Goal: Transaction & Acquisition: Purchase product/service

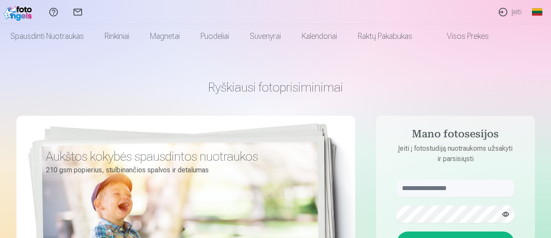
scroll to position [86, 0]
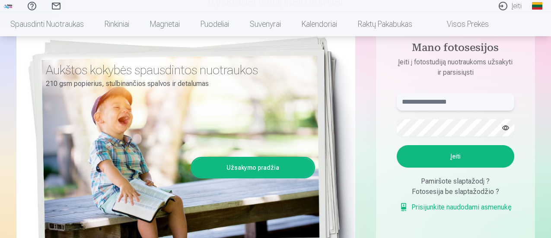
click at [462, 102] on input "text" at bounding box center [456, 101] width 118 height 17
type input "**********"
click at [505, 125] on button "button" at bounding box center [506, 128] width 16 height 16
click at [451, 157] on button "Įeiti" at bounding box center [456, 156] width 118 height 22
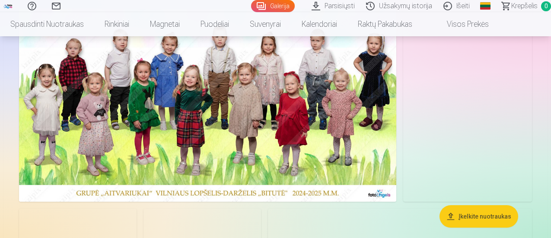
scroll to position [43, 0]
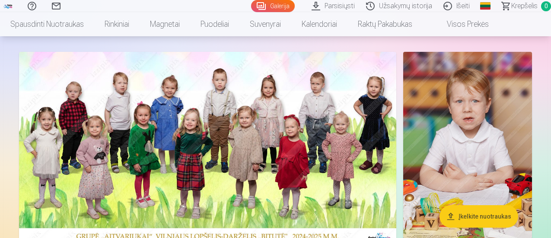
click at [480, 23] on link "Visos prekės" at bounding box center [461, 24] width 77 height 24
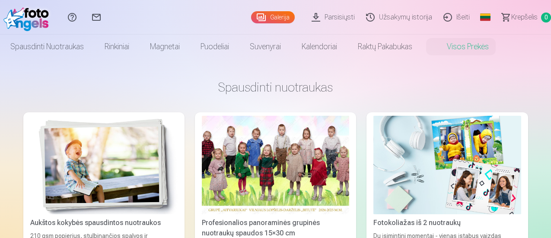
click at [491, 50] on link "Visos prekės" at bounding box center [461, 47] width 77 height 24
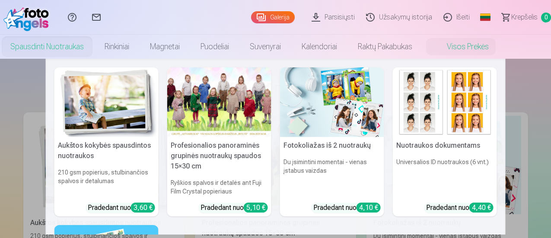
click at [88, 48] on link "Spausdinti nuotraukas" at bounding box center [47, 47] width 94 height 24
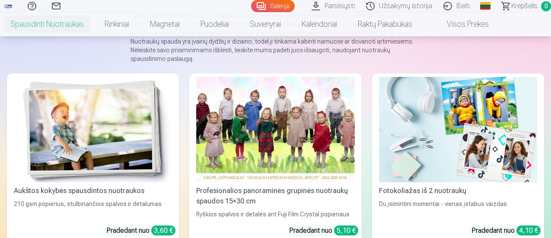
scroll to position [130, 0]
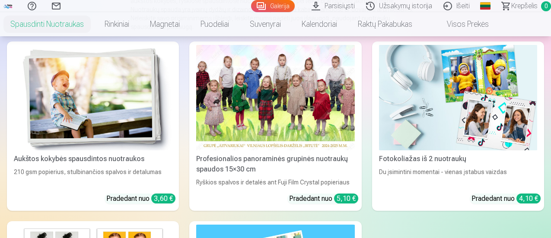
click at [93, 80] on img at bounding box center [93, 98] width 158 height 106
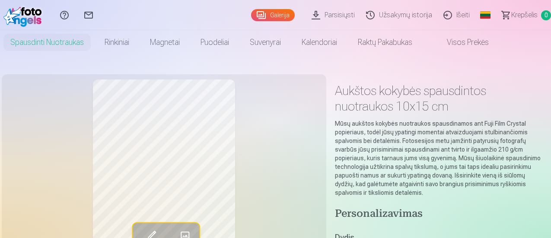
scroll to position [86, 0]
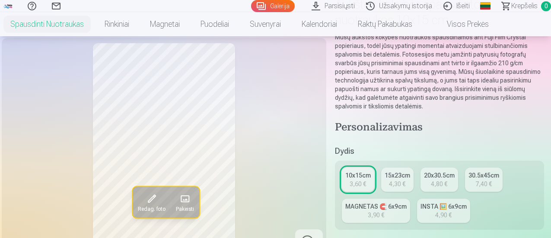
click at [397, 183] on div "4,30 €" at bounding box center [397, 184] width 16 height 9
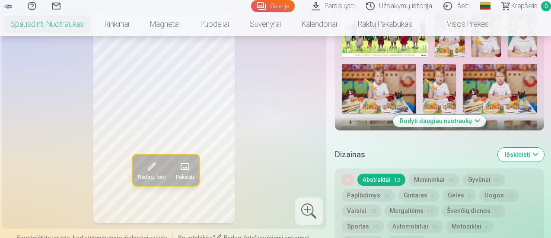
scroll to position [259, 0]
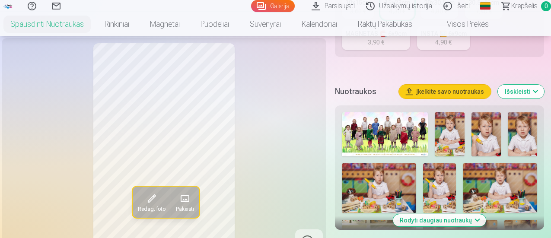
click at [457, 134] on img at bounding box center [449, 134] width 29 height 44
click at [491, 133] on img at bounding box center [486, 134] width 29 height 44
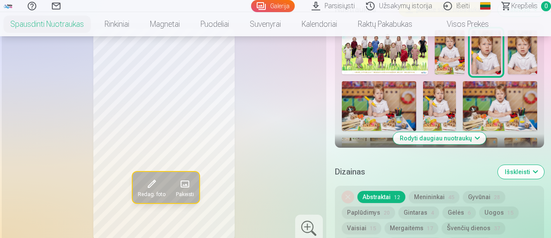
scroll to position [346, 0]
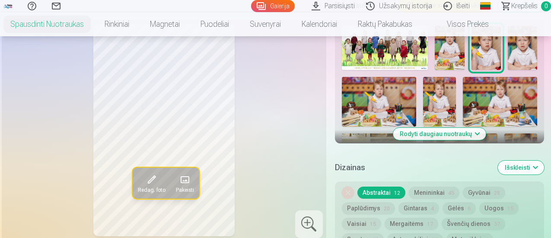
click at [527, 44] on img at bounding box center [522, 48] width 29 height 44
click at [378, 99] on img at bounding box center [379, 102] width 74 height 50
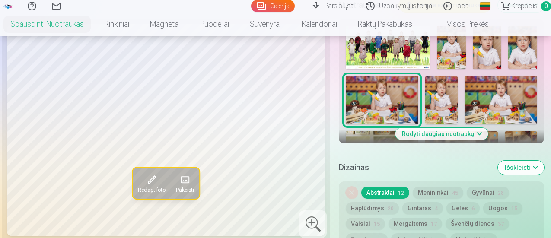
click at [450, 99] on img at bounding box center [442, 100] width 32 height 48
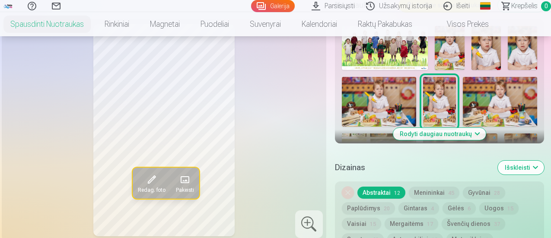
click at [488, 99] on img at bounding box center [500, 102] width 74 height 50
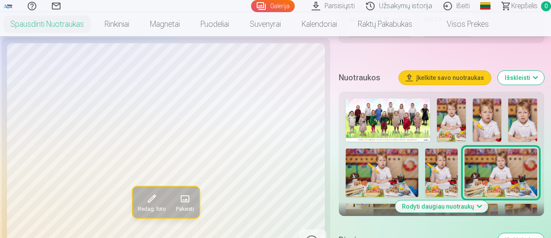
scroll to position [259, 0]
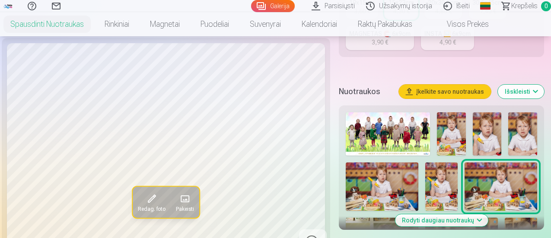
click at [542, 92] on button "Išskleisti" at bounding box center [521, 92] width 46 height 14
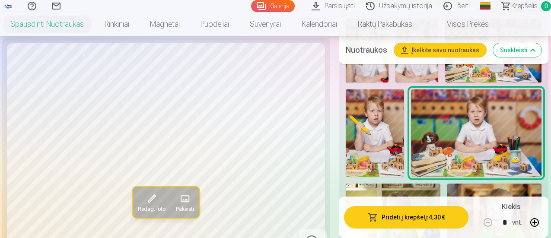
scroll to position [519, 0]
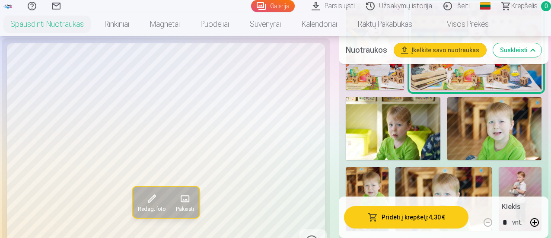
click at [394, 126] on img at bounding box center [393, 128] width 95 height 63
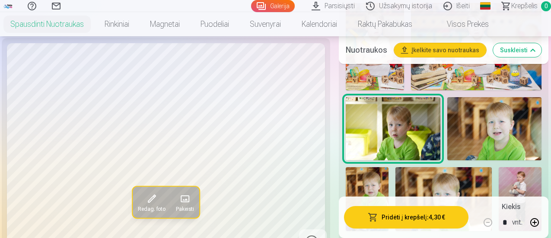
click at [483, 138] on img at bounding box center [495, 128] width 95 height 63
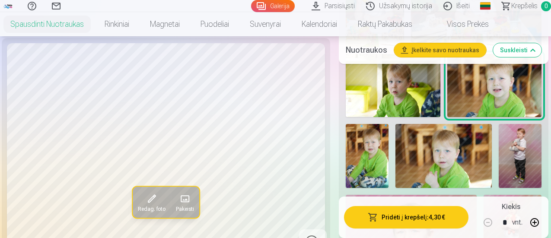
scroll to position [605, 0]
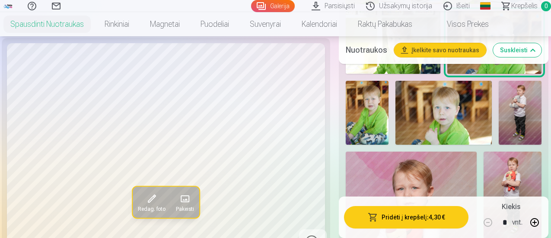
click at [358, 114] on img at bounding box center [367, 113] width 43 height 64
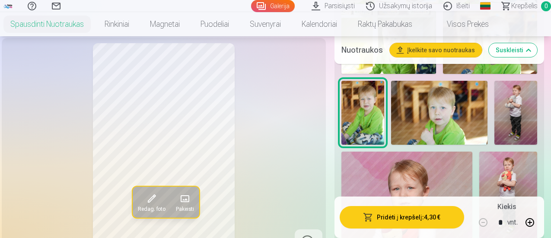
click at [437, 115] on img at bounding box center [439, 113] width 96 height 64
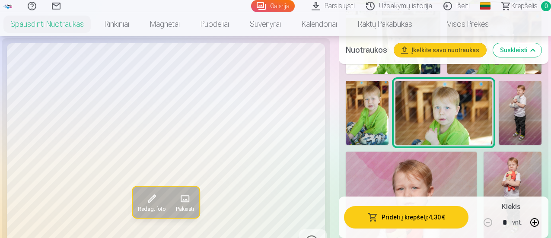
click at [522, 115] on img at bounding box center [520, 113] width 43 height 64
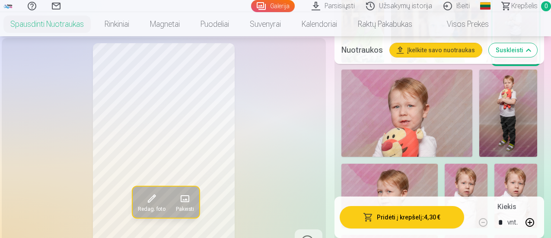
scroll to position [692, 0]
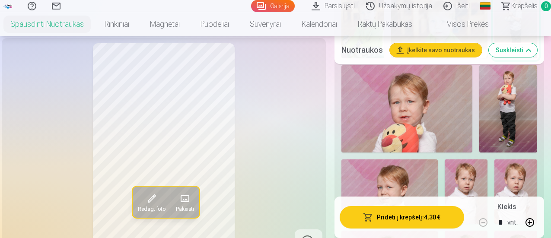
click at [522, 122] on img at bounding box center [509, 108] width 58 height 87
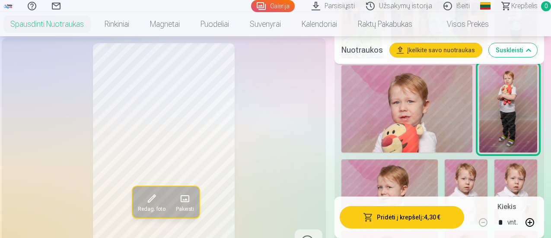
click at [428, 112] on img at bounding box center [407, 108] width 131 height 87
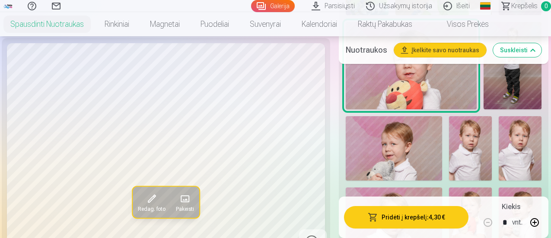
scroll to position [778, 0]
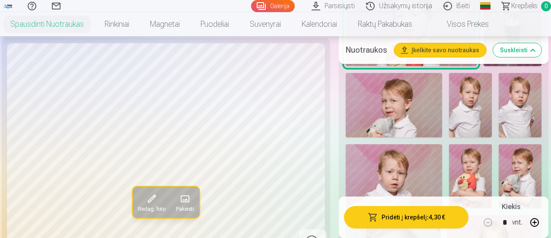
click at [409, 114] on img at bounding box center [394, 105] width 96 height 64
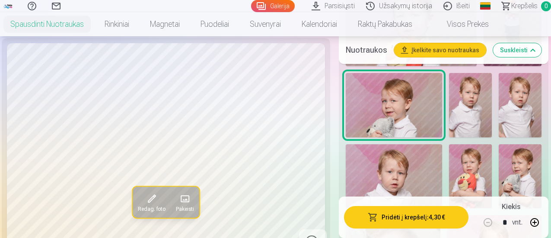
click at [472, 120] on img at bounding box center [470, 105] width 43 height 64
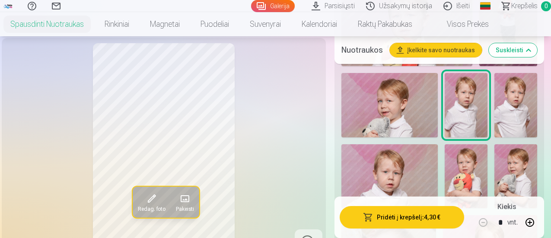
click at [514, 120] on img at bounding box center [516, 105] width 43 height 64
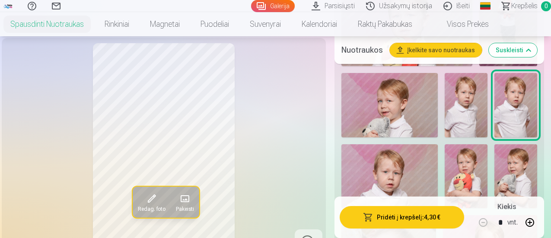
click at [479, 116] on img at bounding box center [466, 105] width 43 height 64
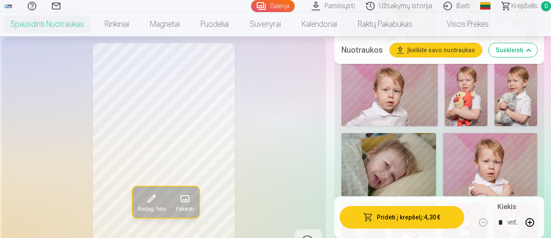
scroll to position [865, 0]
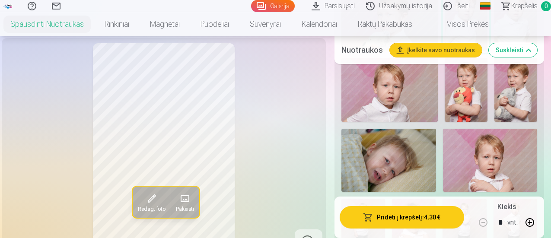
click at [391, 95] on img at bounding box center [390, 90] width 96 height 64
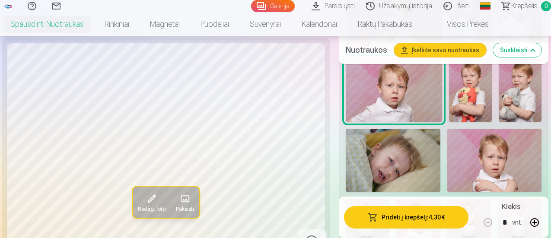
click at [475, 101] on img at bounding box center [470, 90] width 43 height 64
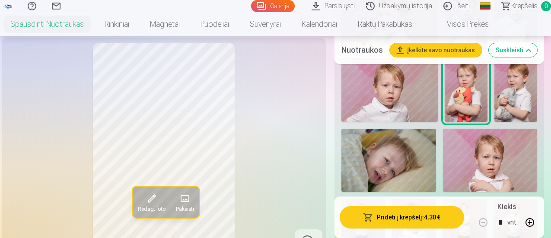
click at [521, 100] on img at bounding box center [516, 90] width 43 height 64
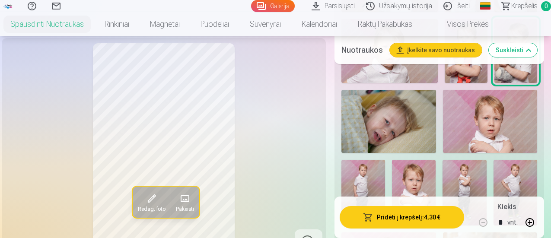
scroll to position [908, 0]
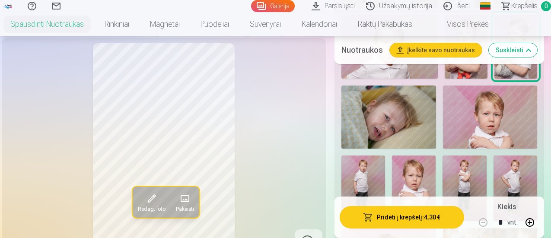
click at [484, 122] on img at bounding box center [490, 117] width 95 height 63
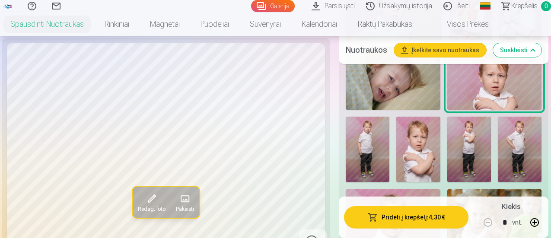
scroll to position [951, 0]
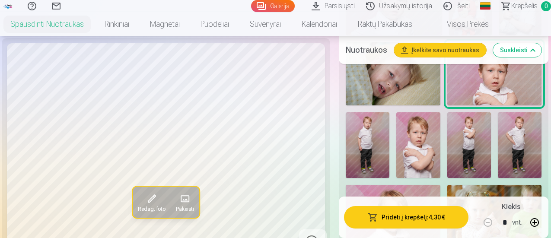
click at [388, 94] on img at bounding box center [393, 73] width 95 height 63
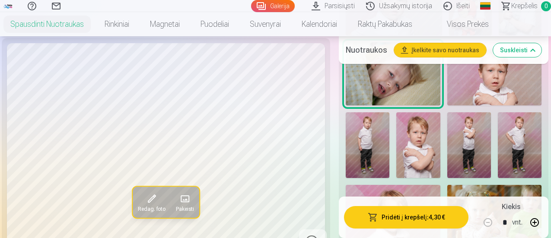
click at [472, 154] on img at bounding box center [470, 145] width 44 height 66
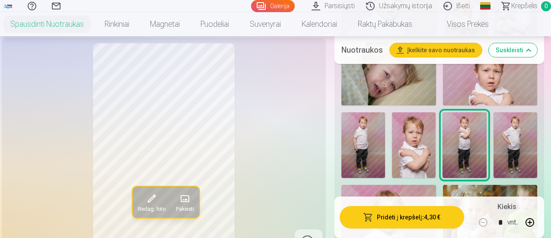
click at [516, 151] on img at bounding box center [516, 145] width 44 height 66
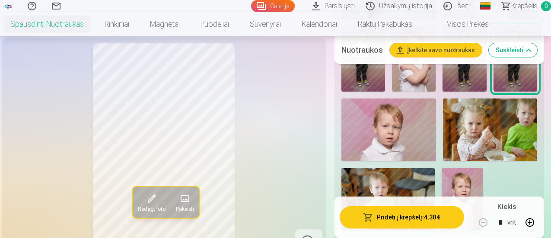
scroll to position [1081, 0]
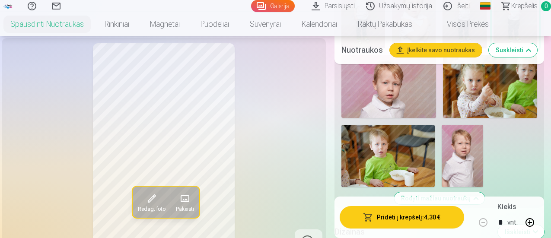
click at [411, 107] on img at bounding box center [389, 86] width 95 height 63
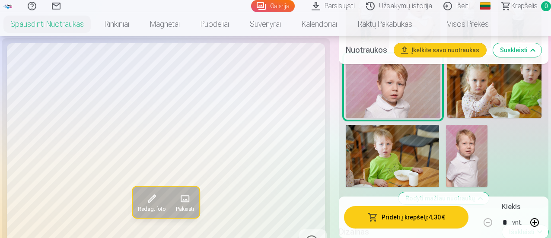
click at [498, 98] on img at bounding box center [495, 86] width 95 height 63
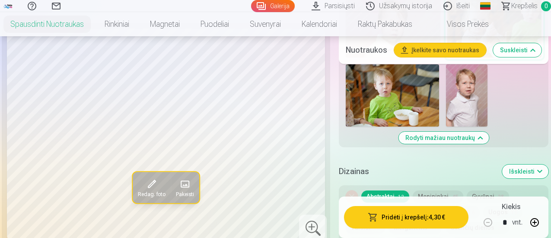
scroll to position [1168, 0]
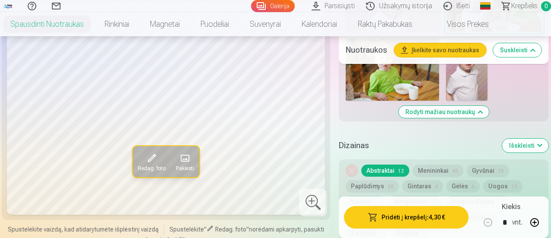
click at [400, 83] on img at bounding box center [392, 69] width 93 height 62
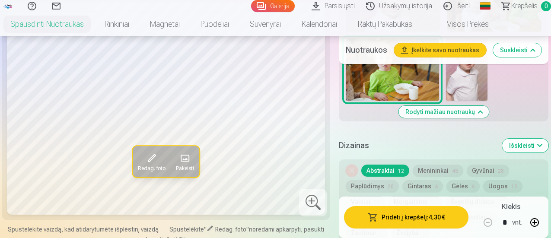
click at [476, 77] on img at bounding box center [467, 69] width 42 height 62
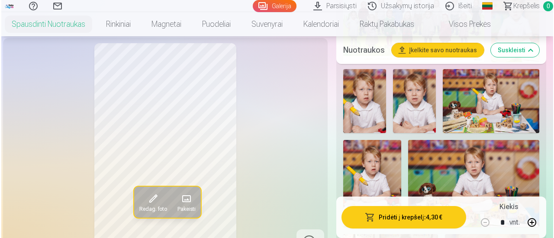
scroll to position [389, 0]
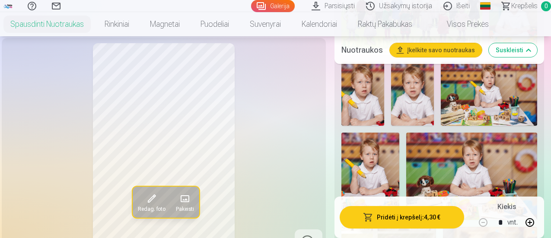
click at [368, 92] on img at bounding box center [363, 94] width 43 height 64
click at [410, 215] on button "Pridėti į krepšelį : 4,30 €" at bounding box center [402, 217] width 125 height 22
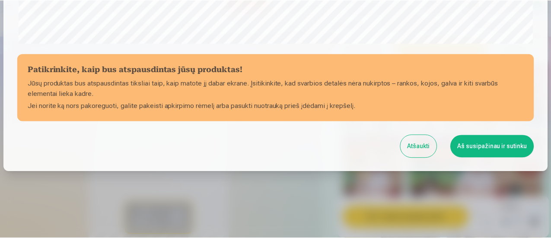
scroll to position [378, 0]
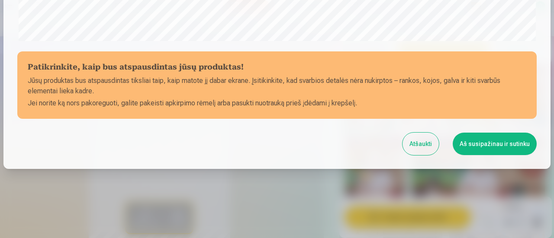
click at [480, 139] on button "Aš susipažinau ir sutinku" at bounding box center [494, 144] width 84 height 22
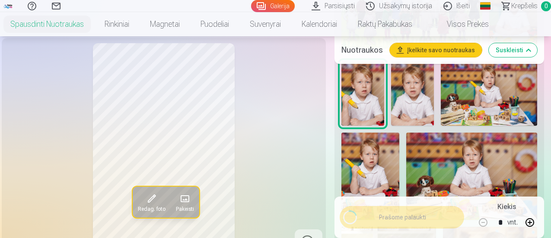
scroll to position [376, 0]
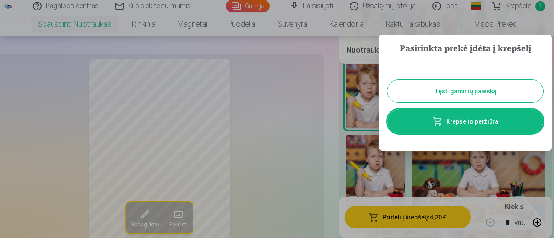
click at [464, 92] on button "Tęsti gaminių paiešką" at bounding box center [465, 91] width 156 height 22
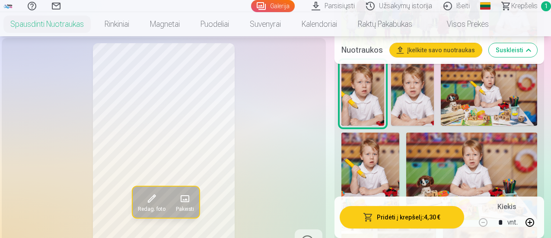
click at [496, 96] on img at bounding box center [489, 94] width 96 height 64
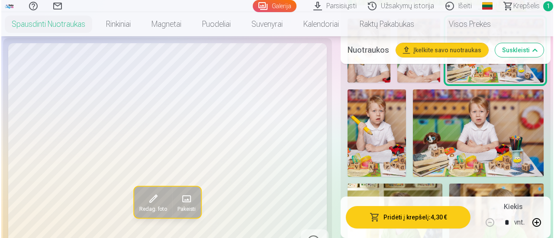
scroll to position [389, 0]
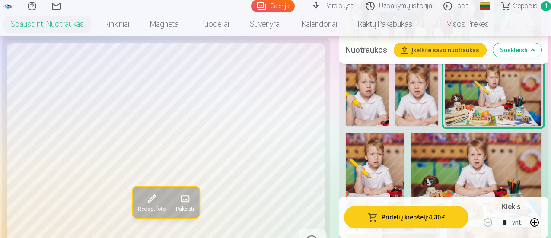
click at [470, 163] on img at bounding box center [476, 176] width 131 height 87
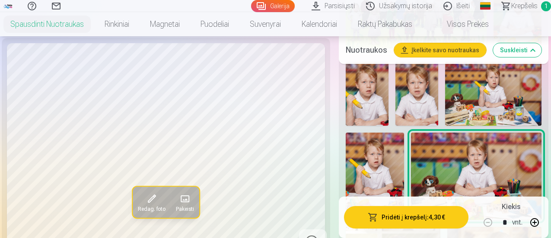
click at [499, 80] on img at bounding box center [493, 94] width 96 height 64
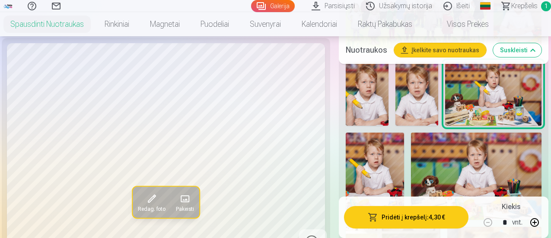
click at [411, 218] on button "Pridėti į krepšelį : 4,30 €" at bounding box center [406, 217] width 125 height 22
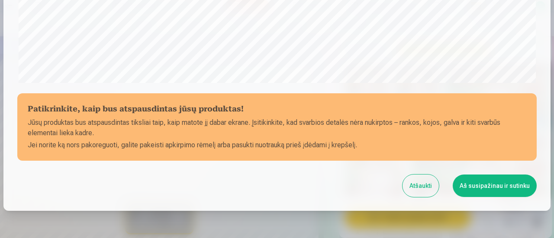
scroll to position [378, 0]
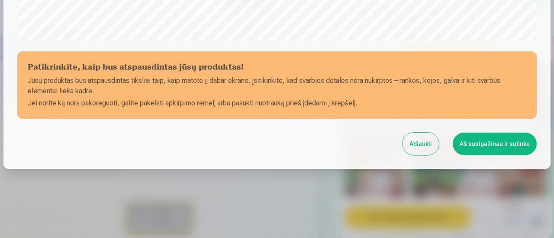
click at [484, 146] on button "Aš susipažinau ir sutinku" at bounding box center [494, 144] width 84 height 22
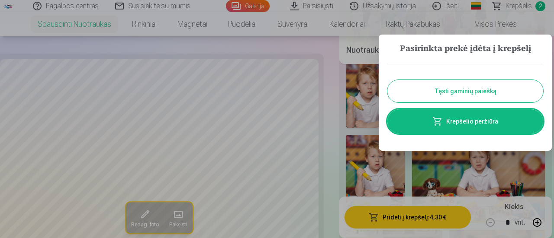
click at [471, 95] on button "Tęsti gaminių paiešką" at bounding box center [465, 91] width 156 height 22
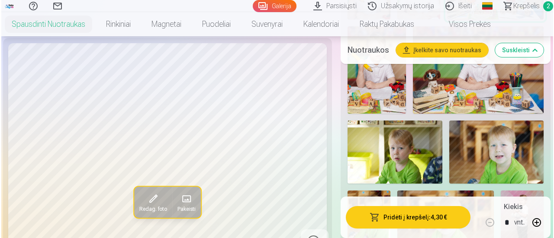
scroll to position [519, 0]
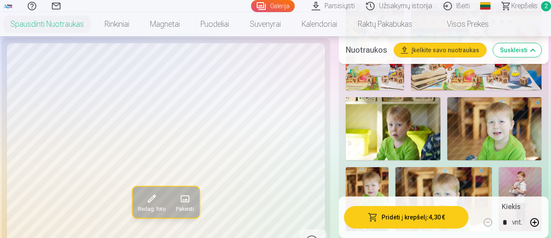
click at [420, 138] on img at bounding box center [393, 128] width 95 height 63
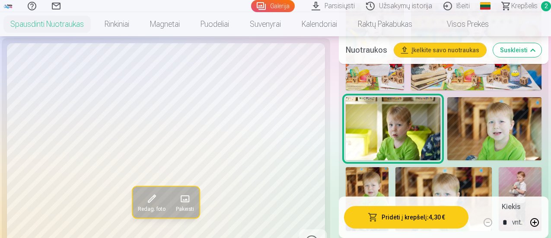
click at [410, 216] on button "Pridėti į krepšelį : 4,30 €" at bounding box center [406, 217] width 125 height 22
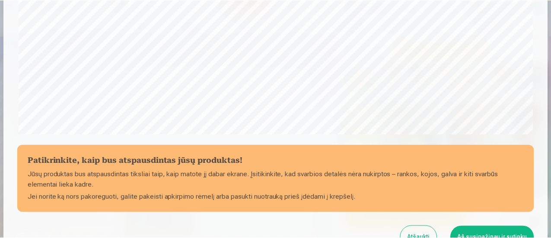
scroll to position [291, 0]
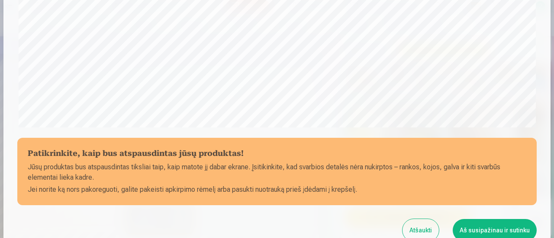
click at [486, 224] on button "Aš susipažinau ir sutinku" at bounding box center [494, 230] width 84 height 22
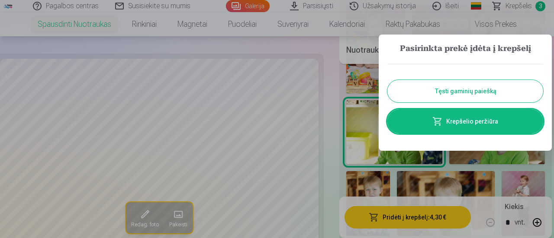
click at [446, 93] on button "Tęsti gaminių paiešką" at bounding box center [465, 91] width 156 height 22
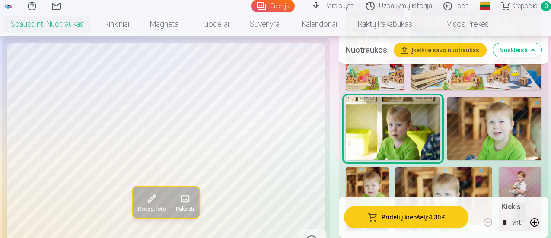
click at [504, 128] on img at bounding box center [495, 128] width 95 height 63
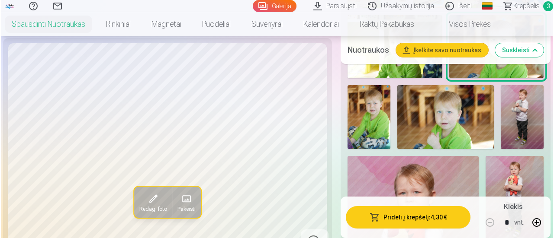
scroll to position [605, 0]
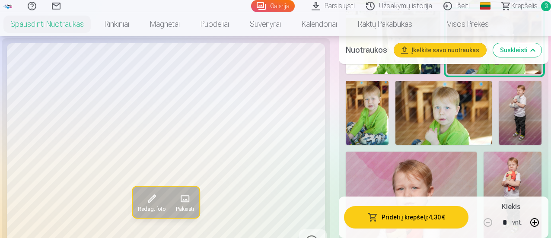
click at [367, 120] on img at bounding box center [367, 113] width 43 height 64
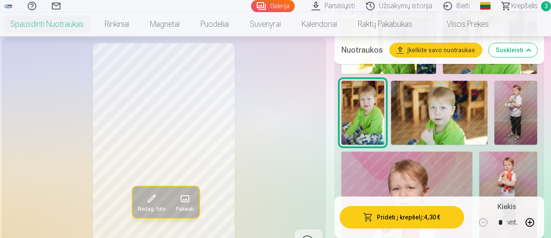
click at [437, 122] on img at bounding box center [439, 113] width 96 height 64
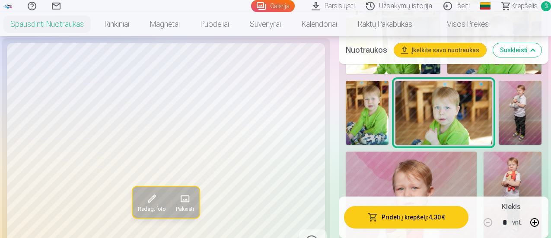
click at [418, 218] on button "Pridėti į krepšelį : 4,30 €" at bounding box center [406, 217] width 125 height 22
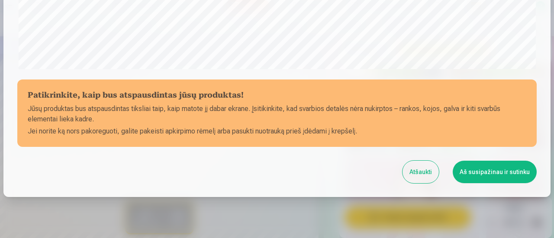
scroll to position [378, 0]
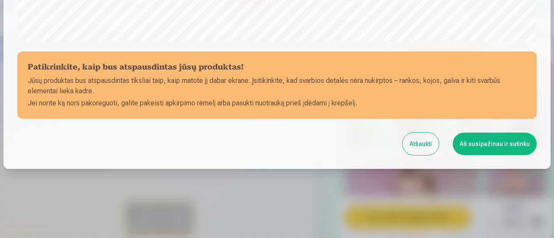
click at [488, 142] on button "Aš susipažinau ir sutinku" at bounding box center [494, 144] width 84 height 22
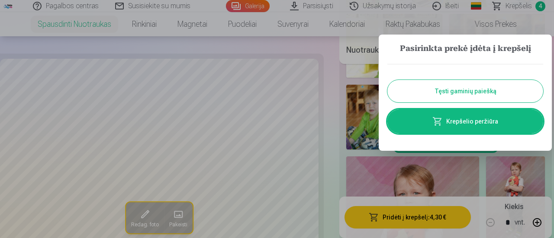
click at [469, 92] on button "Tęsti gaminių paiešką" at bounding box center [465, 91] width 156 height 22
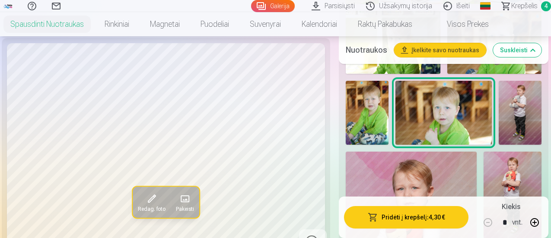
click at [521, 118] on img at bounding box center [520, 113] width 43 height 64
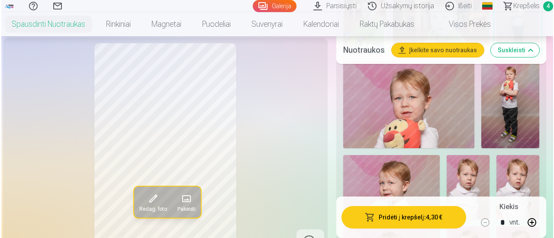
scroll to position [692, 0]
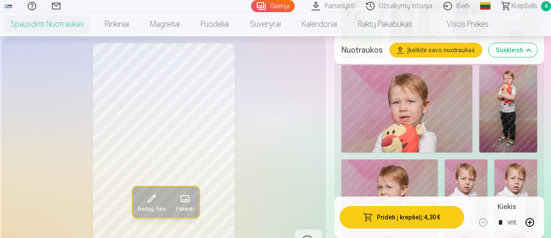
click at [455, 115] on img at bounding box center [407, 108] width 131 height 87
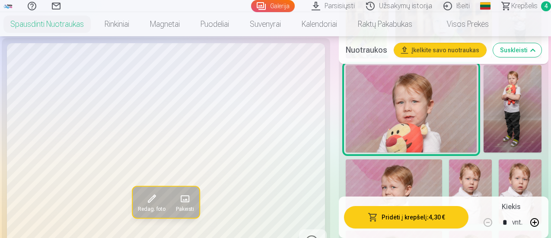
click at [425, 216] on button "Pridėti į krepšelį : 4,30 €" at bounding box center [406, 217] width 125 height 22
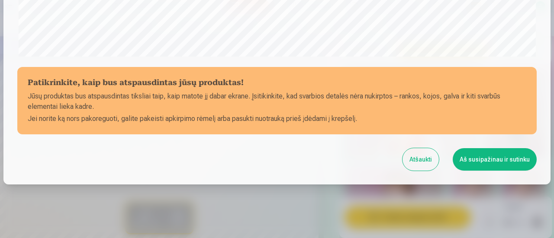
scroll to position [378, 0]
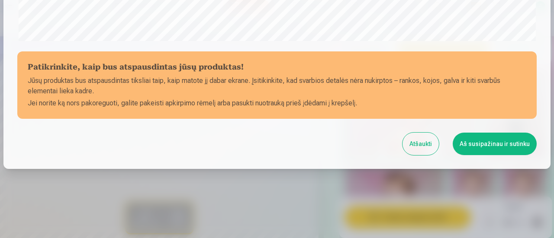
click at [488, 144] on button "Aš susipažinau ir sutinku" at bounding box center [494, 144] width 84 height 22
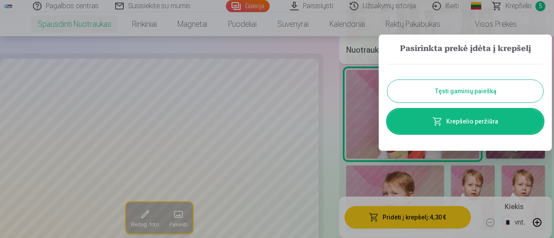
click at [474, 91] on button "Tęsti gaminių paiešką" at bounding box center [465, 91] width 156 height 22
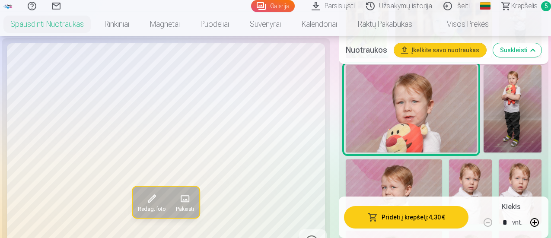
click at [506, 117] on img at bounding box center [513, 108] width 58 height 87
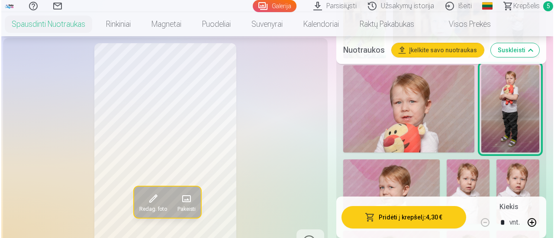
scroll to position [735, 0]
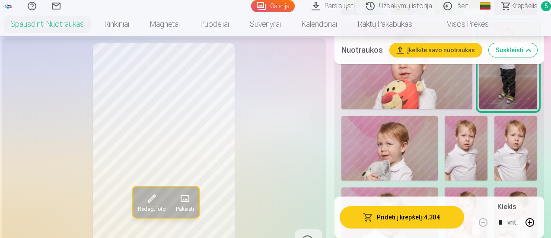
click at [413, 219] on button "Pridėti į krepšelį : 4,30 €" at bounding box center [402, 217] width 125 height 22
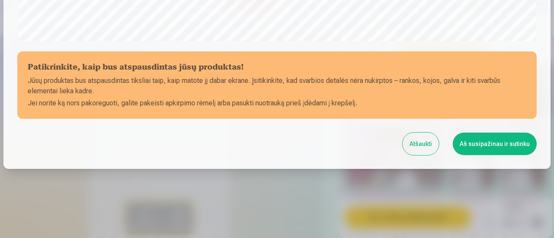
click at [467, 137] on button "Aš susipažinau ir sutinku" at bounding box center [494, 144] width 84 height 22
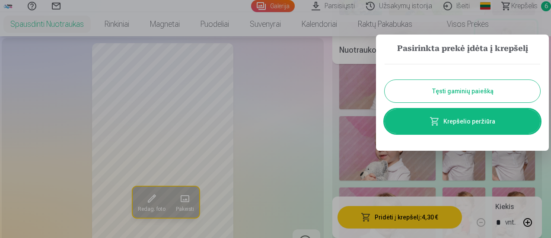
scroll to position [378, 0]
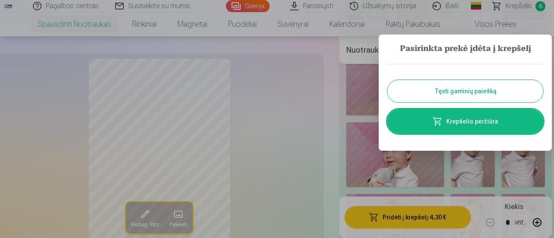
click at [462, 92] on button "Tęsti gaminių paiešką" at bounding box center [465, 91] width 156 height 22
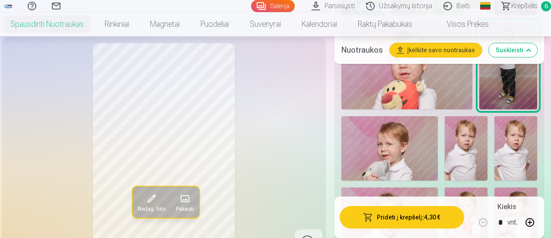
click at [464, 157] on img at bounding box center [466, 148] width 43 height 64
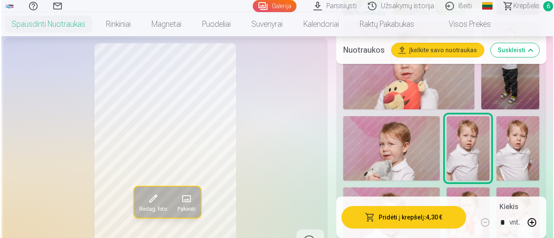
scroll to position [778, 0]
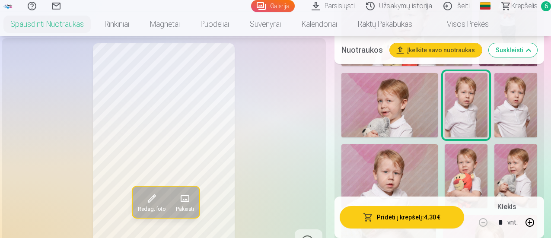
click at [516, 117] on img at bounding box center [516, 105] width 43 height 64
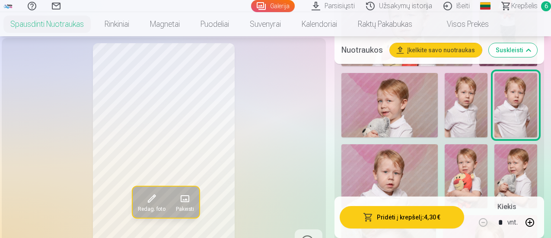
click at [397, 214] on button "Pridėti į krepšelį : 4,30 €" at bounding box center [402, 217] width 125 height 22
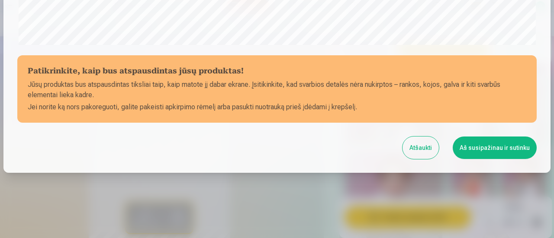
scroll to position [378, 0]
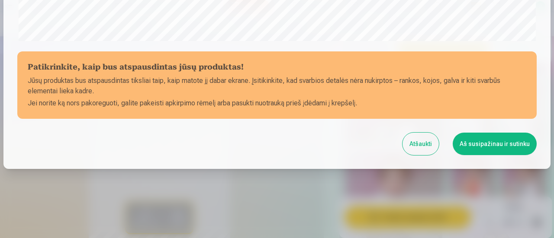
click at [482, 143] on button "Aš susipažinau ir sutinku" at bounding box center [494, 144] width 84 height 22
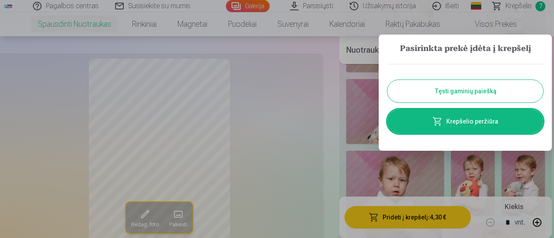
click at [477, 93] on button "Tęsti gaminių paiešką" at bounding box center [465, 91] width 156 height 22
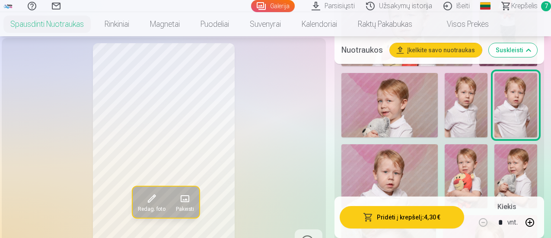
click at [470, 119] on img at bounding box center [466, 105] width 43 height 64
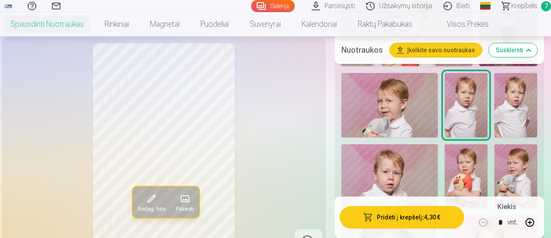
click at [404, 217] on button "Pridėti į krepšelį : 4,30 €" at bounding box center [402, 217] width 125 height 22
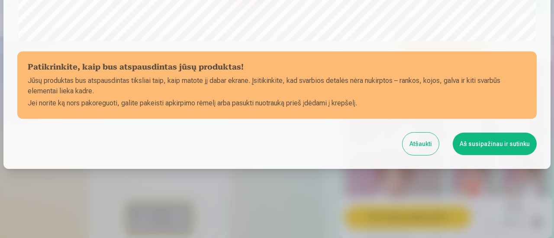
click at [473, 139] on button "Aš susipažinau ir sutinku" at bounding box center [494, 144] width 84 height 22
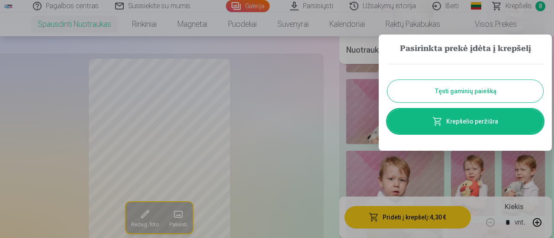
click at [464, 89] on button "Tęsti gaminių paiešką" at bounding box center [465, 91] width 156 height 22
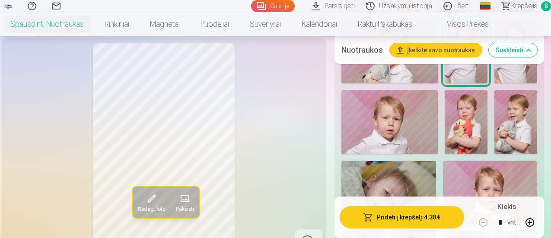
scroll to position [865, 0]
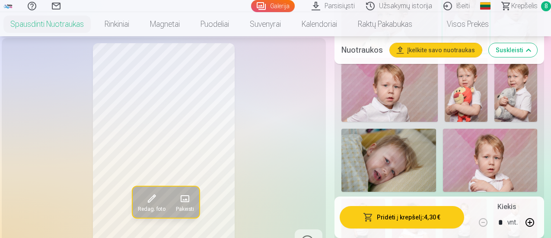
click at [393, 97] on img at bounding box center [390, 90] width 96 height 64
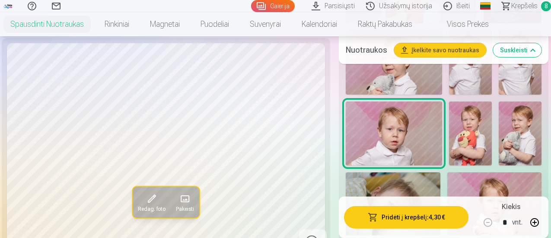
scroll to position [822, 0]
click at [479, 141] on img at bounding box center [470, 133] width 43 height 64
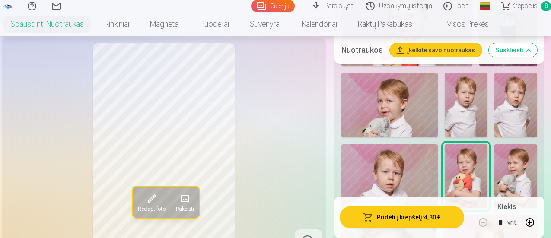
scroll to position [649, 0]
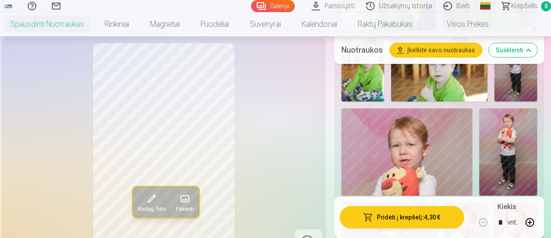
click at [403, 160] on img at bounding box center [407, 152] width 131 height 87
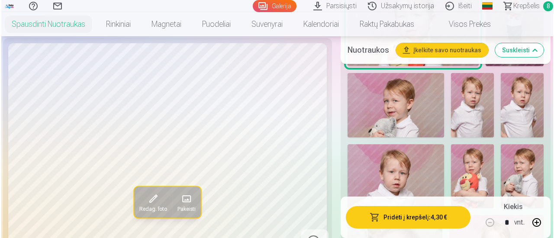
scroll to position [865, 0]
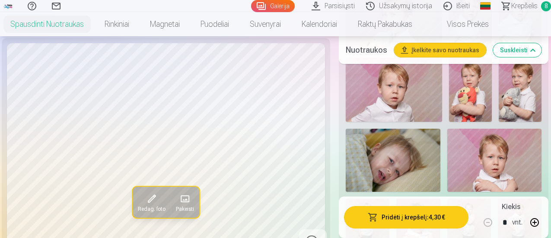
click at [398, 98] on img at bounding box center [394, 90] width 96 height 64
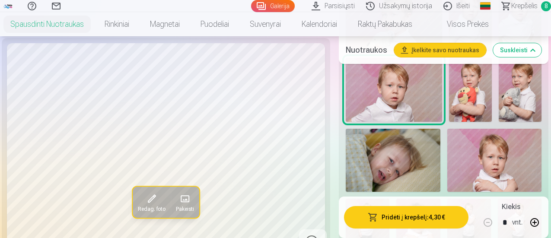
click at [413, 219] on button "Pridėti į krepšelį : 4,30 €" at bounding box center [406, 217] width 125 height 22
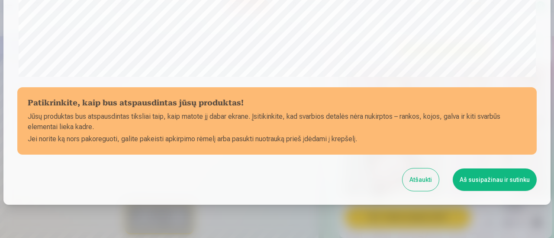
scroll to position [378, 0]
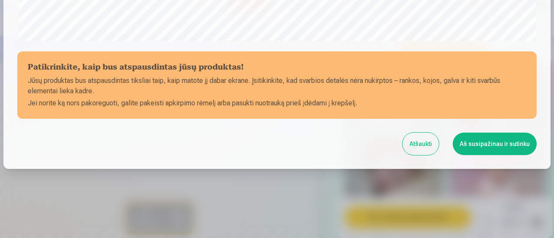
click at [505, 143] on button "Aš susipažinau ir sutinku" at bounding box center [494, 144] width 84 height 22
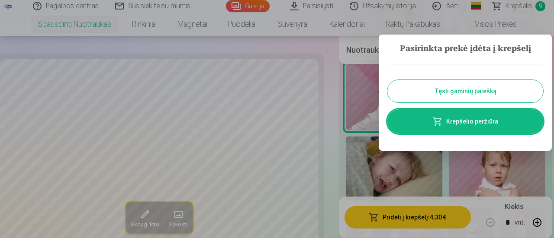
click at [450, 86] on button "Tęsti gaminių paiešką" at bounding box center [465, 91] width 156 height 22
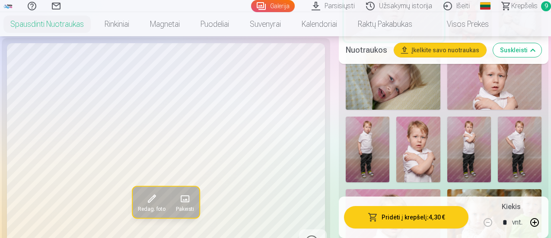
scroll to position [951, 0]
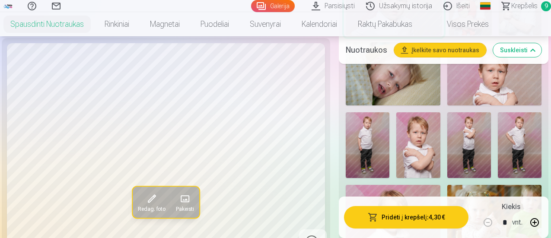
click at [489, 82] on img at bounding box center [495, 73] width 95 height 63
click at [425, 160] on img at bounding box center [419, 145] width 44 height 66
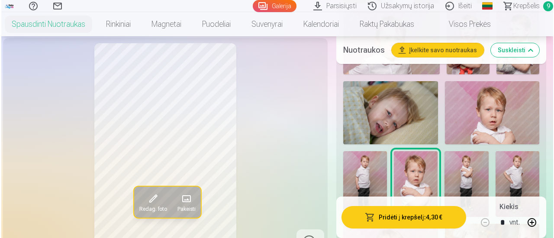
scroll to position [908, 0]
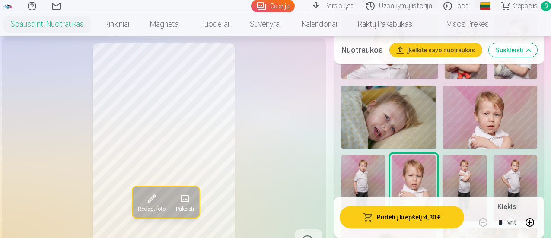
click at [413, 128] on img at bounding box center [389, 117] width 95 height 63
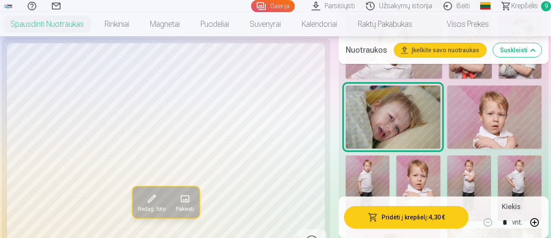
click at [424, 221] on button "Pridėti į krepšelį : 4,30 €" at bounding box center [406, 217] width 125 height 22
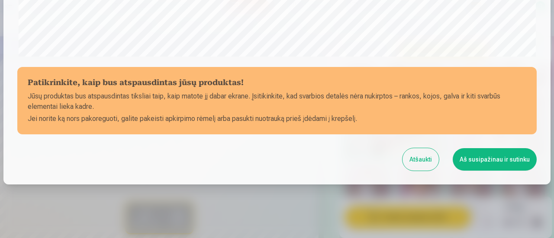
scroll to position [378, 0]
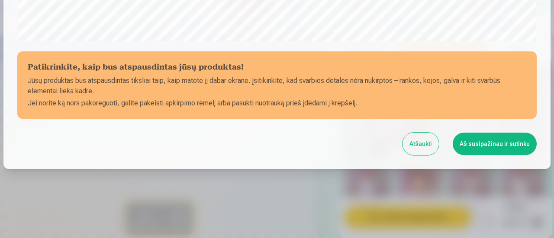
click at [480, 141] on button "Aš susipažinau ir sutinku" at bounding box center [494, 144] width 84 height 22
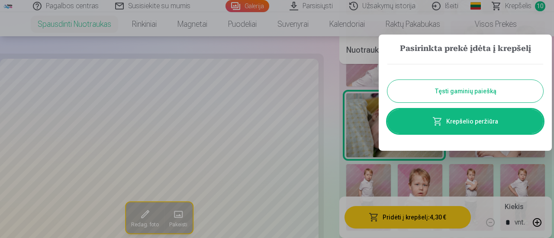
click at [447, 90] on button "Tęsti gaminių paiešką" at bounding box center [465, 91] width 156 height 22
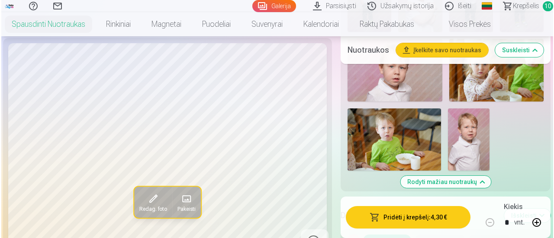
scroll to position [1124, 0]
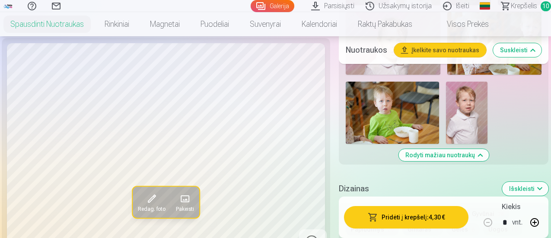
click at [463, 127] on img at bounding box center [467, 113] width 42 height 62
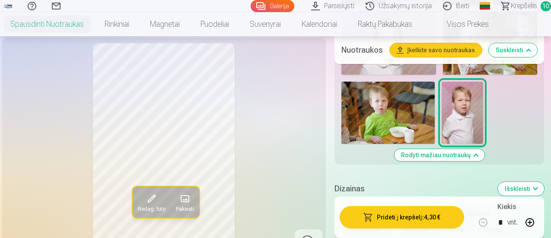
click at [422, 215] on button "Pridėti į krepšelį : 4,30 €" at bounding box center [402, 217] width 125 height 22
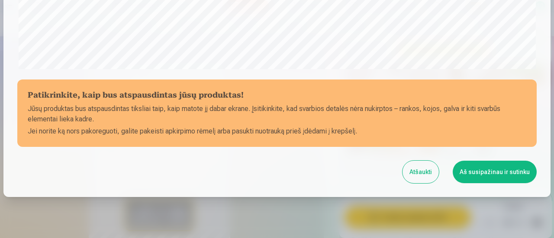
scroll to position [378, 0]
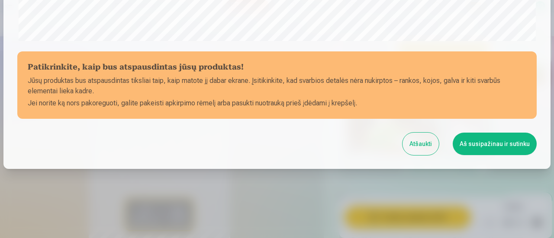
click at [474, 143] on button "Aš susipažinau ir sutinku" at bounding box center [494, 144] width 84 height 22
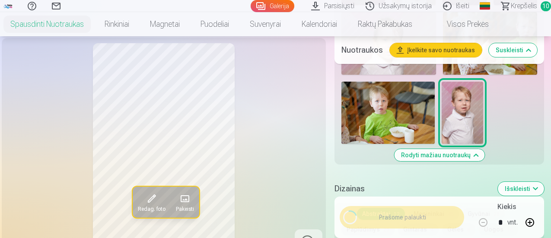
scroll to position [376, 0]
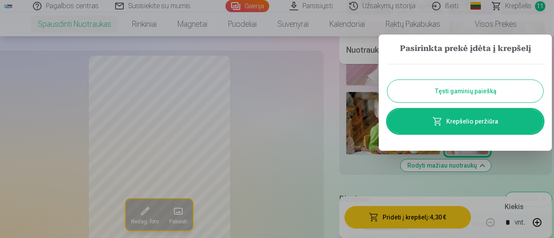
click at [430, 91] on button "Tęsti gaminių paiešką" at bounding box center [465, 91] width 156 height 22
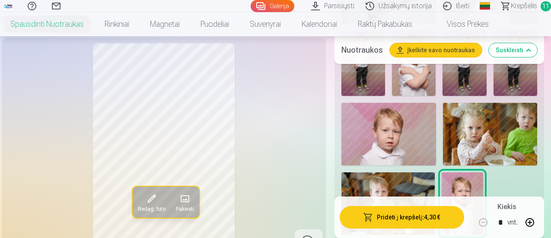
scroll to position [1038, 0]
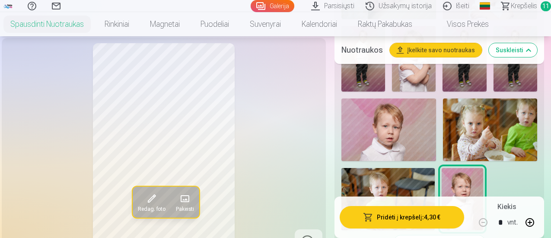
click at [407, 133] on img at bounding box center [389, 130] width 95 height 63
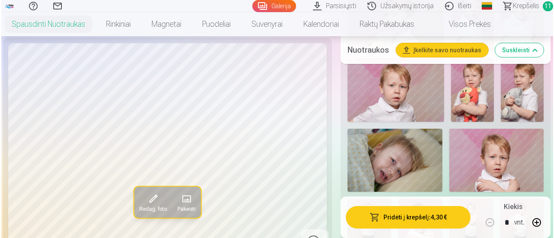
scroll to position [822, 0]
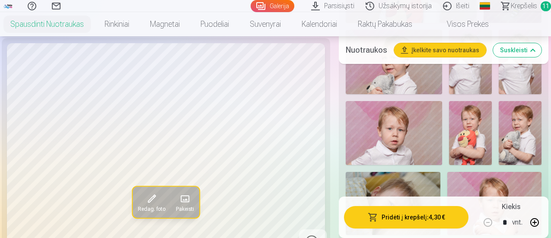
click at [423, 147] on img at bounding box center [394, 133] width 96 height 64
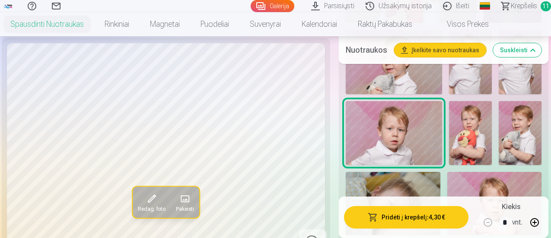
click at [415, 214] on button "Pridėti į krepšelį : 4,30 €" at bounding box center [406, 217] width 125 height 22
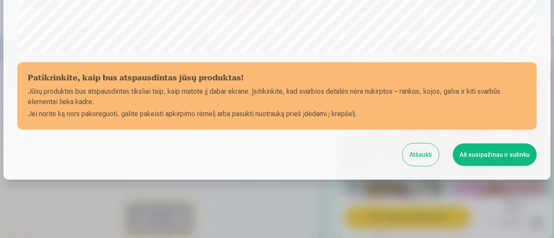
scroll to position [378, 0]
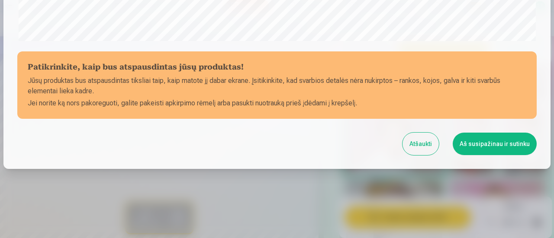
click at [477, 141] on button "Aš susipažinau ir sutinku" at bounding box center [494, 144] width 84 height 22
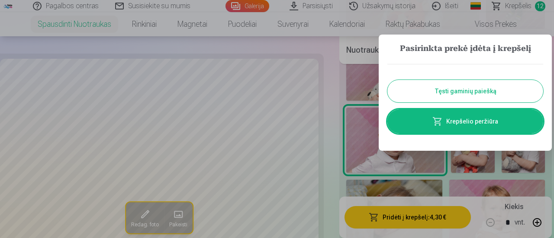
click at [467, 88] on button "Tęsti gaminių paiešką" at bounding box center [465, 91] width 156 height 22
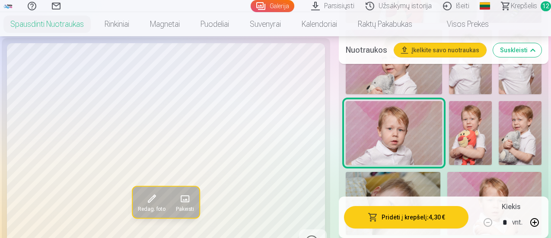
click at [520, 141] on img at bounding box center [520, 133] width 43 height 64
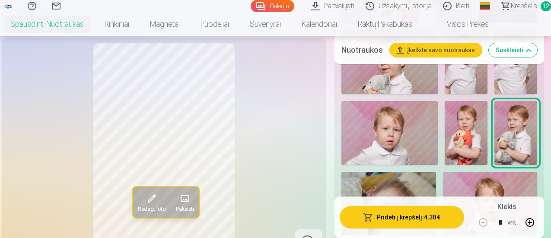
click at [477, 150] on img at bounding box center [466, 133] width 43 height 64
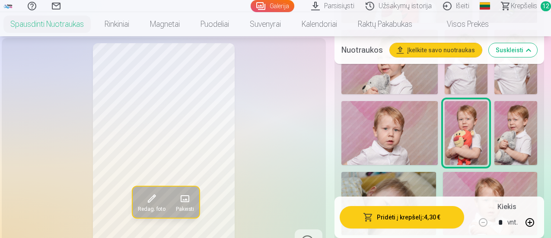
click at [518, 143] on img at bounding box center [516, 133] width 43 height 64
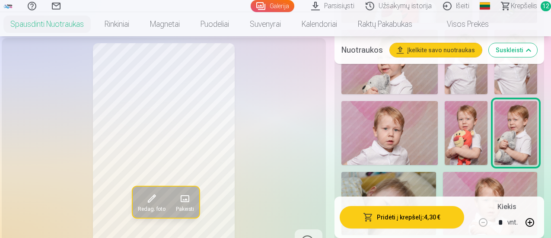
click at [403, 216] on button "Pridėti į krepšelį : 4,30 €" at bounding box center [402, 217] width 125 height 22
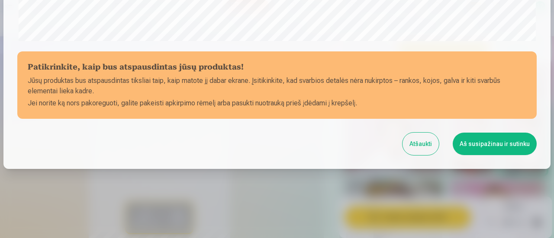
click at [469, 144] on button "Aš susipažinau ir sutinku" at bounding box center [494, 144] width 84 height 22
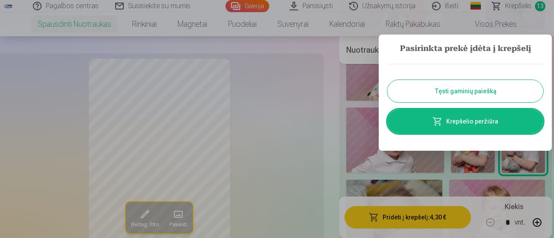
click at [461, 90] on button "Tęsti gaminių paiešką" at bounding box center [465, 91] width 156 height 22
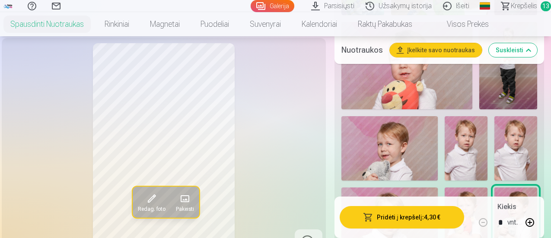
scroll to position [692, 0]
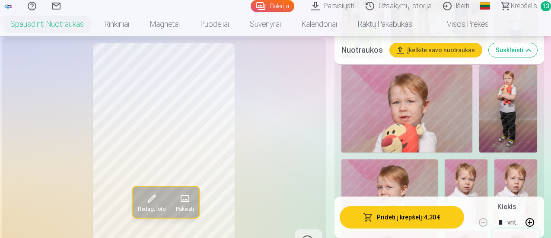
click at [509, 110] on img at bounding box center [509, 108] width 58 height 87
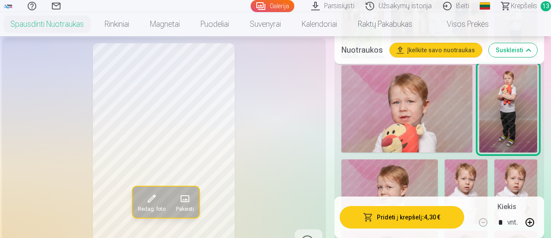
scroll to position [605, 0]
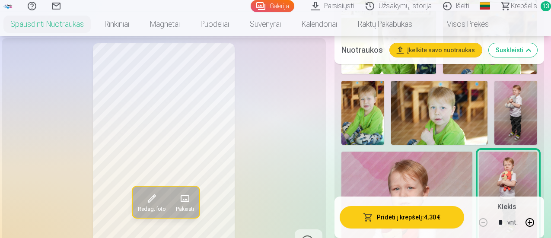
click at [519, 112] on img at bounding box center [516, 113] width 43 height 64
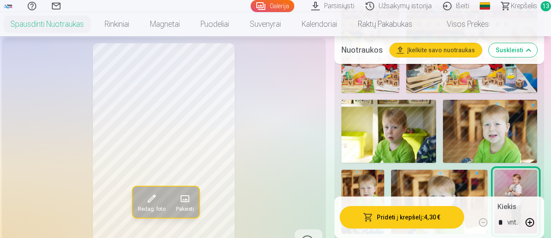
scroll to position [562, 0]
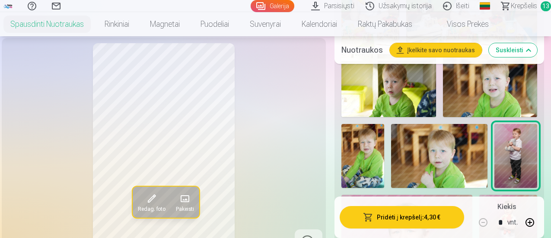
click at [462, 143] on img at bounding box center [439, 156] width 96 height 64
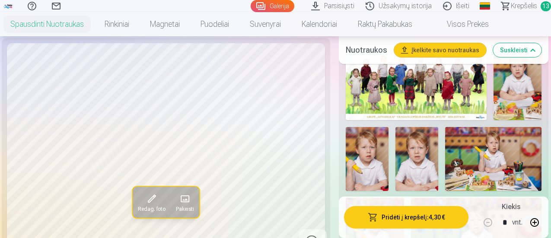
scroll to position [303, 0]
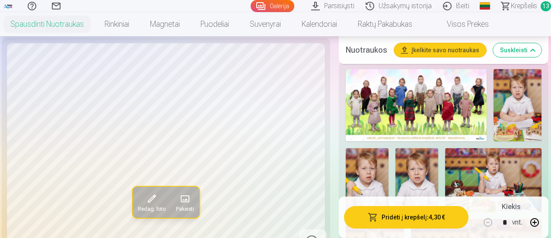
click at [420, 169] on img at bounding box center [417, 180] width 43 height 64
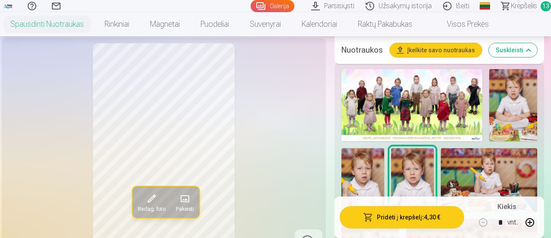
click at [511, 3] on span "Krepšelis" at bounding box center [524, 6] width 26 height 10
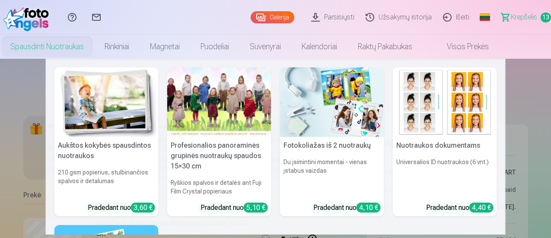
click at [77, 46] on link "Spausdinti nuotraukas" at bounding box center [47, 47] width 94 height 24
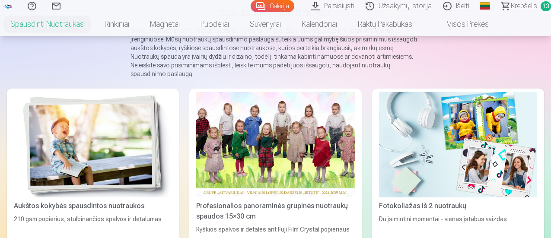
scroll to position [86, 0]
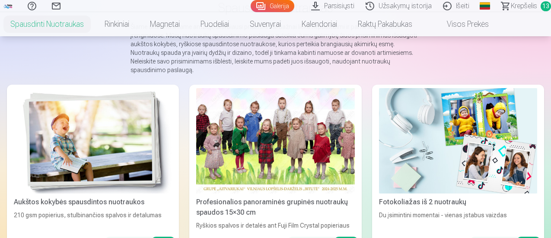
click at [222, 126] on div at bounding box center [275, 141] width 158 height 106
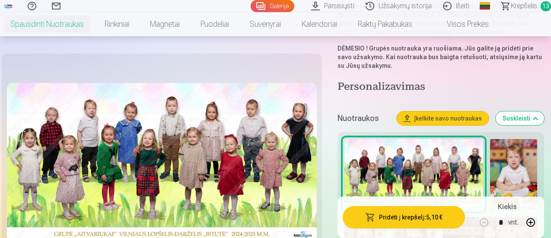
scroll to position [173, 0]
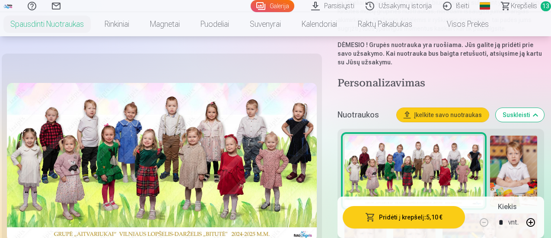
click at [403, 216] on button "Pridėti į krepšelį : 5,10 €" at bounding box center [404, 217] width 122 height 22
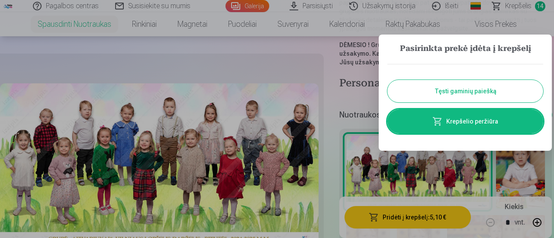
click at [439, 86] on button "Tęsti gaminių paiešką" at bounding box center [465, 91] width 156 height 22
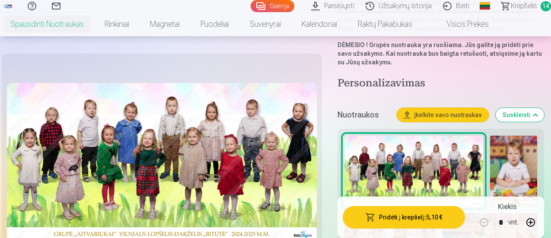
click at [511, 4] on span "Krepšelis" at bounding box center [524, 6] width 26 height 10
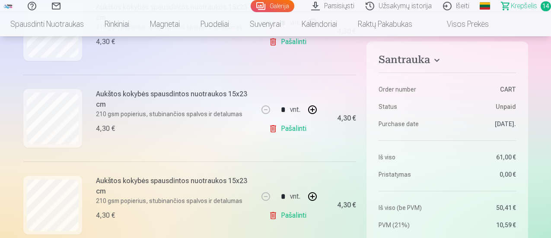
scroll to position [173, 0]
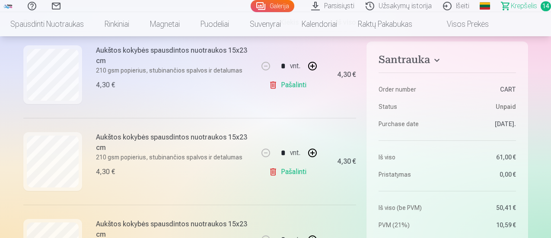
click at [288, 172] on link "Pašalinti" at bounding box center [289, 171] width 41 height 17
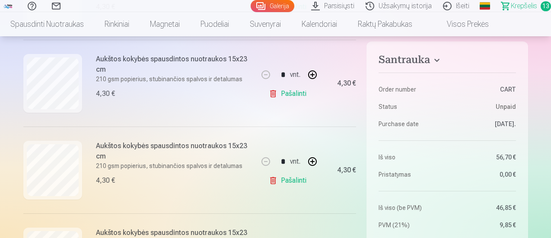
scroll to position [259, 0]
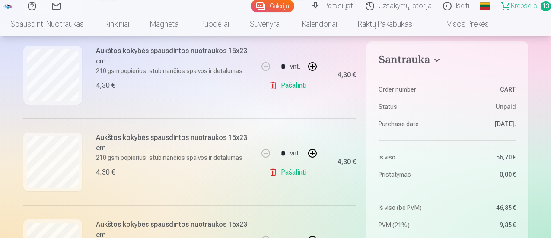
click at [294, 86] on link "Pašalinti" at bounding box center [289, 85] width 41 height 17
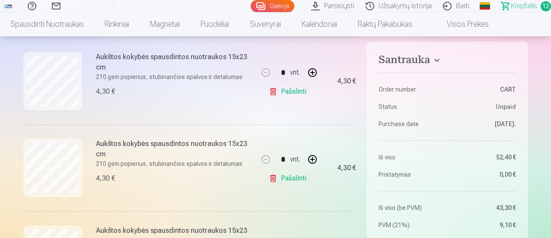
scroll to position [605, 0]
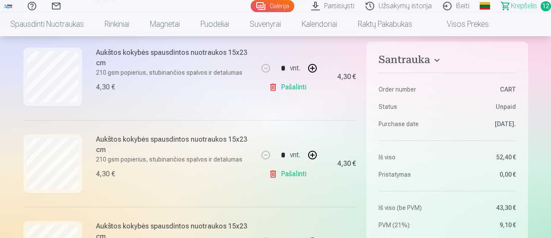
click at [287, 174] on link "Pašalinti" at bounding box center [289, 174] width 41 height 17
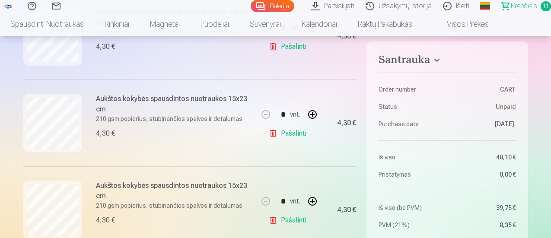
scroll to position [649, 0]
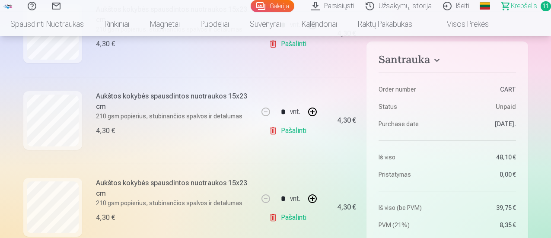
click at [302, 130] on link "Pašalinti" at bounding box center [289, 130] width 41 height 17
click at [289, 130] on link "Pašalinti" at bounding box center [289, 130] width 41 height 17
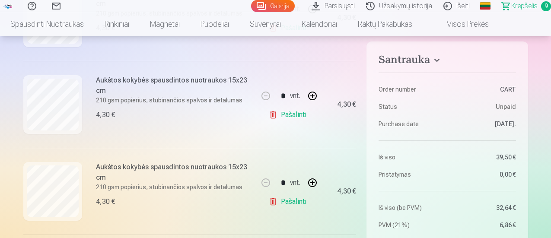
scroll to position [476, 0]
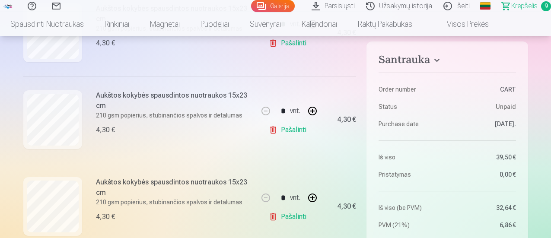
click at [291, 130] on link "Pašalinti" at bounding box center [289, 130] width 41 height 17
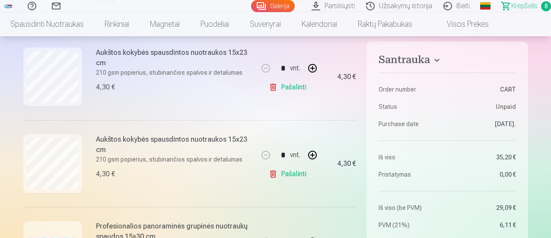
scroll to position [649, 0]
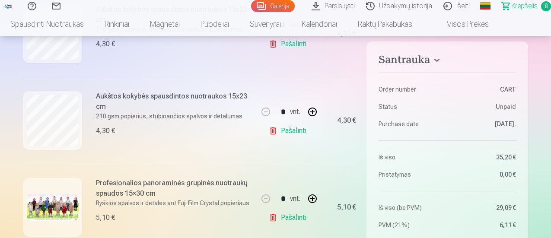
click at [288, 131] on link "Pašalinti" at bounding box center [289, 130] width 41 height 17
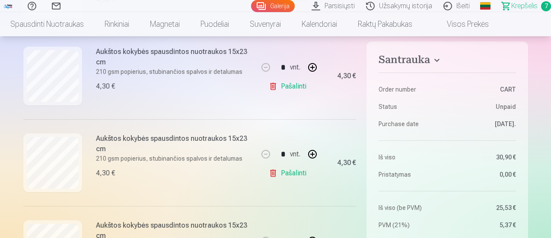
scroll to position [562, 0]
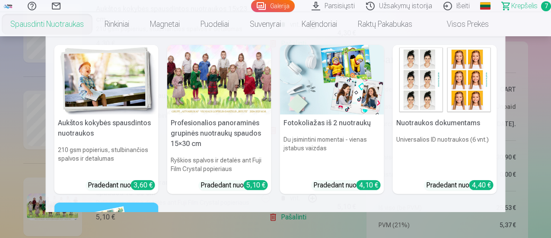
click at [63, 25] on link "Spausdinti nuotraukas" at bounding box center [47, 24] width 94 height 24
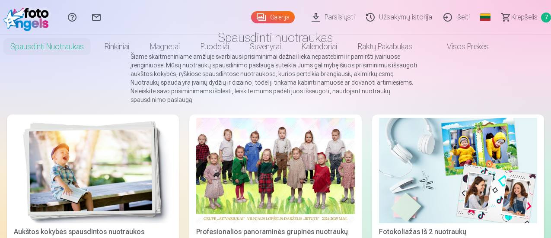
scroll to position [86, 0]
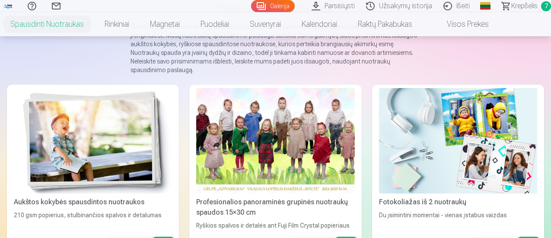
click at [71, 136] on img at bounding box center [93, 141] width 158 height 106
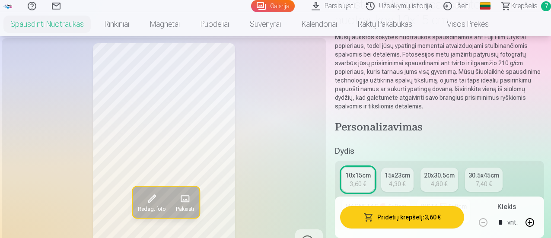
scroll to position [130, 0]
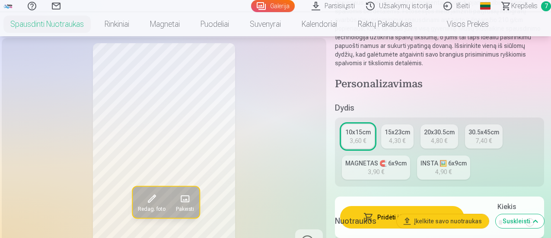
click at [393, 139] on div "4,30 €" at bounding box center [397, 141] width 16 height 9
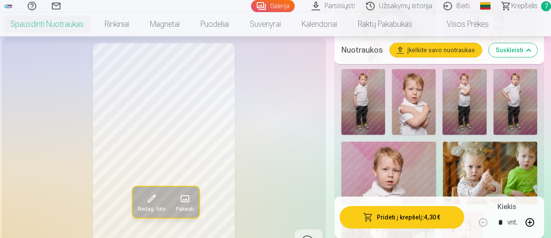
scroll to position [1081, 0]
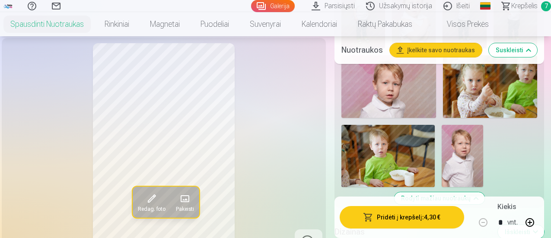
click at [512, 7] on span "Krepšelis" at bounding box center [525, 6] width 26 height 10
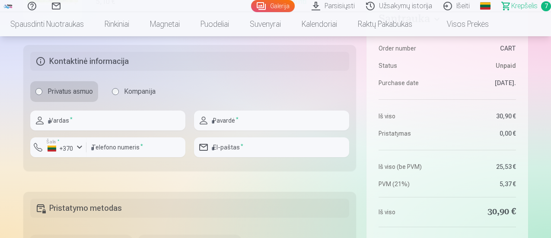
scroll to position [778, 0]
click at [110, 127] on input "text" at bounding box center [107, 120] width 155 height 20
type input "*"
type input "******"
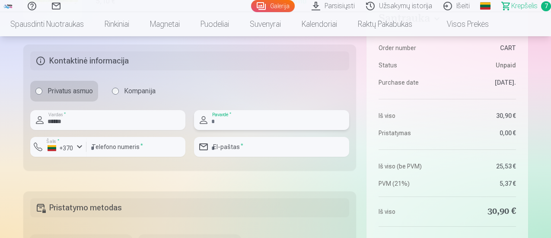
click at [292, 119] on input "text" at bounding box center [271, 120] width 155 height 20
click at [213, 122] on input "**********" at bounding box center [271, 120] width 155 height 20
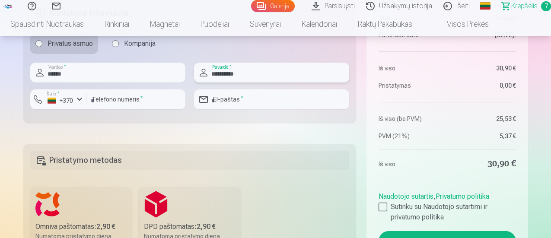
scroll to position [822, 0]
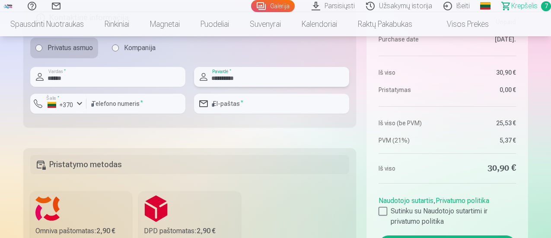
type input "**********"
click at [120, 102] on input "number" at bounding box center [135, 104] width 99 height 20
type input "********"
click at [279, 102] on input "email" at bounding box center [271, 104] width 155 height 20
type input "**********"
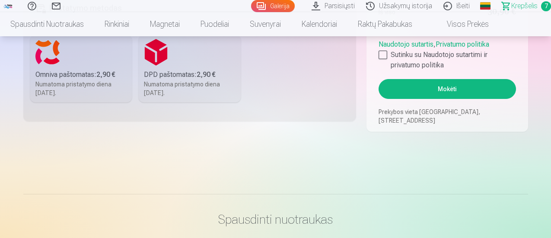
scroll to position [908, 0]
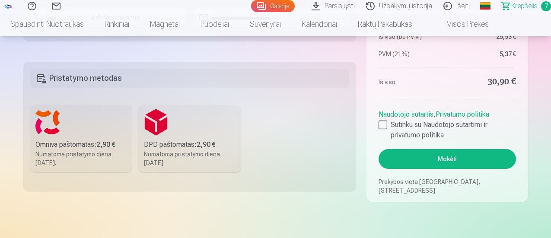
click at [70, 133] on label "Omniva paštomatas : 2,90 € Numatoma pristatymo diena 6.09.2025." at bounding box center [81, 138] width 102 height 67
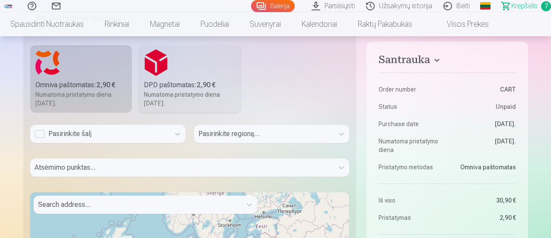
scroll to position [995, 0]
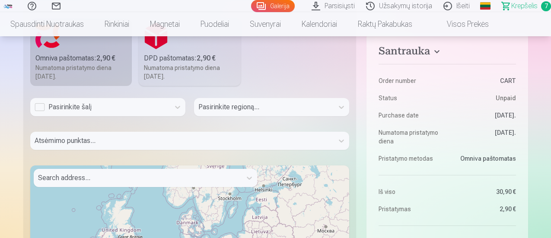
click at [112, 108] on div "Pasirinkite šalį" at bounding box center [100, 107] width 131 height 10
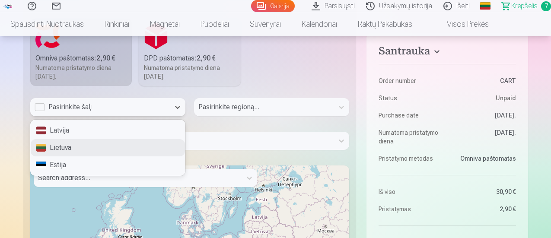
click at [60, 147] on div "Lietuva" at bounding box center [108, 147] width 154 height 17
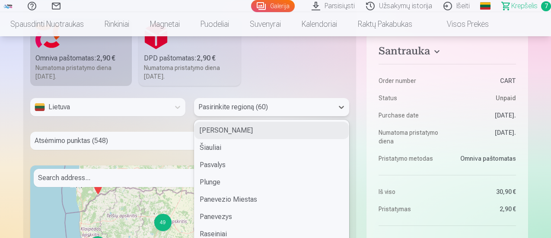
click at [292, 103] on div "60 results available. Use Up and Down to choose options, press Enter to select …" at bounding box center [271, 110] width 155 height 25
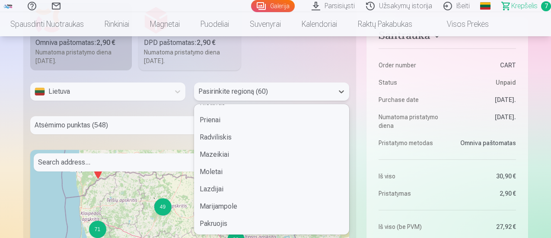
scroll to position [0, 0]
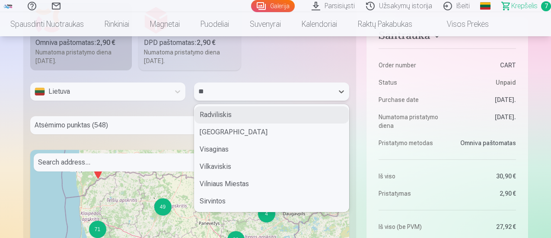
type input "***"
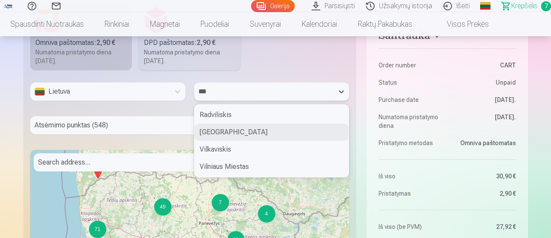
click at [209, 136] on div "Vilnius" at bounding box center [272, 132] width 154 height 17
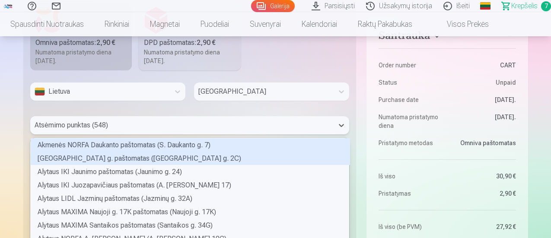
click at [180, 127] on div "548 results available. Use Up and Down to choose options, press Enter to select…" at bounding box center [190, 125] width 320 height 18
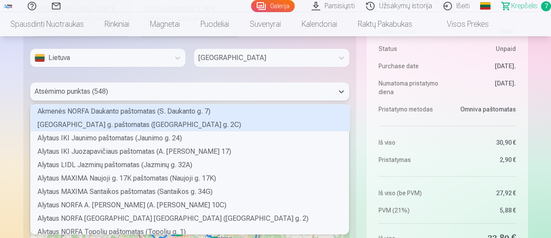
scroll to position [128, 316]
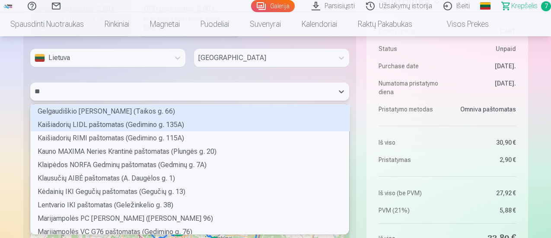
type input "***"
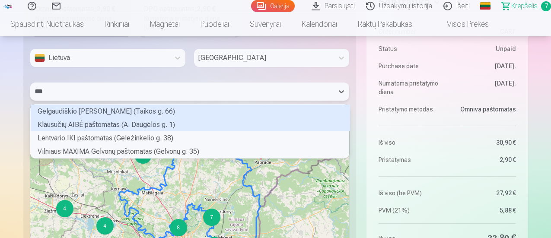
scroll to position [1087, 0]
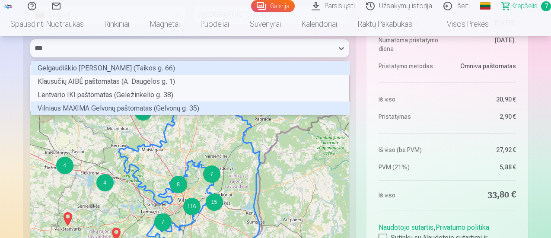
click at [138, 108] on div "Vilniaus MAXIMA Gelvonų paštomatas (Gelvonų g. 35)" at bounding box center [191, 108] width 320 height 13
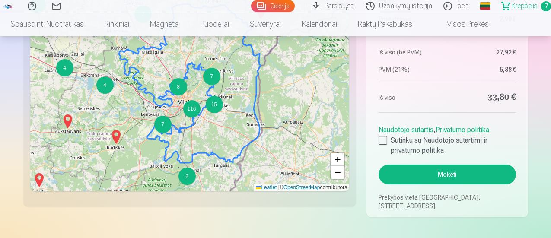
scroll to position [1217, 0]
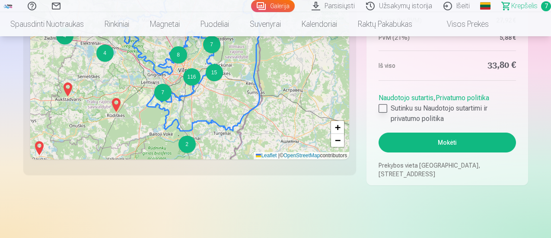
click at [384, 105] on div at bounding box center [383, 108] width 9 height 9
click at [445, 143] on button "Mokėti" at bounding box center [447, 143] width 137 height 20
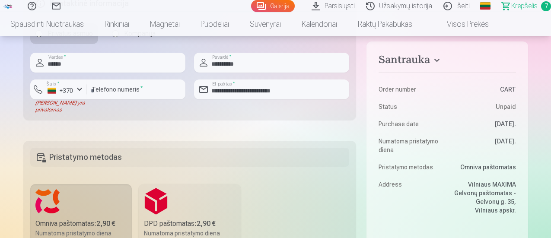
scroll to position [828, 0]
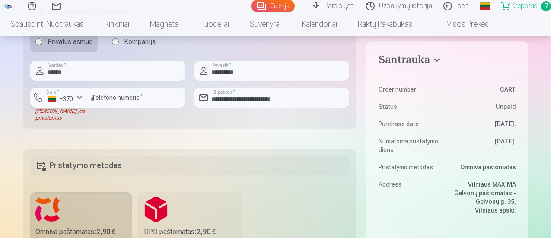
click at [78, 96] on div "button" at bounding box center [79, 98] width 10 height 10
click at [76, 117] on li "+370 Lithuania" at bounding box center [97, 117] width 125 height 17
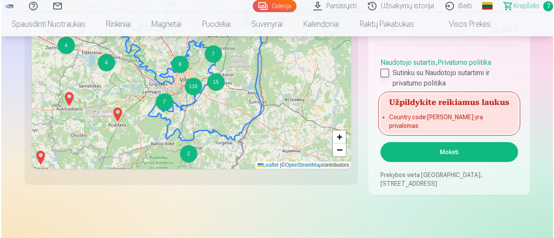
scroll to position [1260, 0]
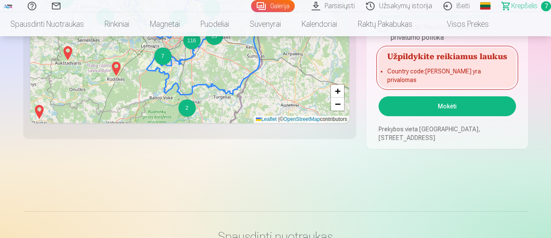
click at [445, 111] on button "Mokėti" at bounding box center [447, 106] width 137 height 20
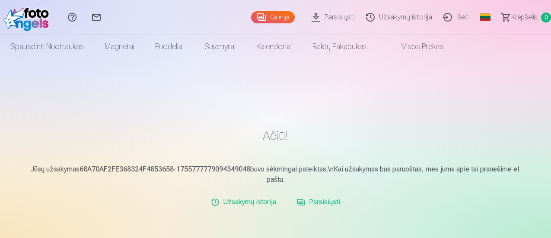
click at [322, 203] on link "Parsisiųsti" at bounding box center [319, 202] width 50 height 17
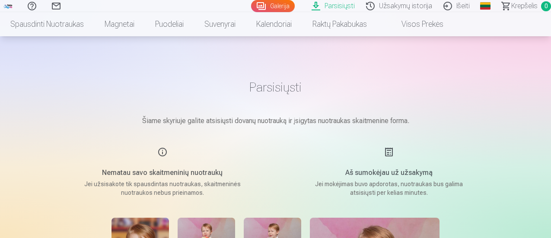
scroll to position [173, 0]
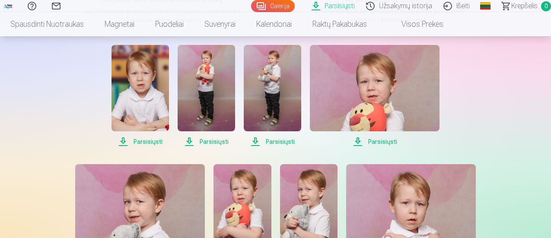
click at [148, 141] on span "Parsisiųsti" at bounding box center [141, 142] width 58 height 10
click at [212, 142] on span "Parsisiųsti" at bounding box center [207, 142] width 58 height 10
click at [286, 144] on span "Parsisiųsti" at bounding box center [273, 142] width 58 height 10
click at [386, 138] on span "Parsisiųsti" at bounding box center [375, 142] width 130 height 10
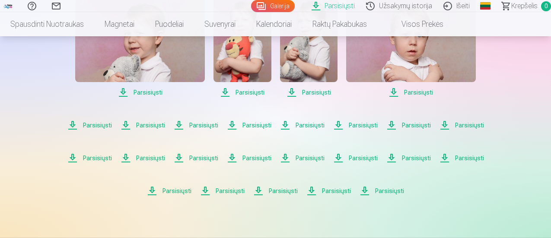
scroll to position [346, 0]
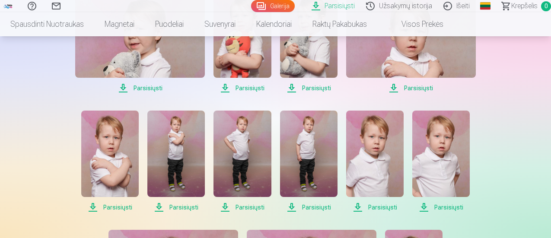
click at [149, 87] on span "Parsisiųsti" at bounding box center [140, 88] width 130 height 10
click at [249, 88] on span "Parsisiųsti" at bounding box center [243, 88] width 58 height 10
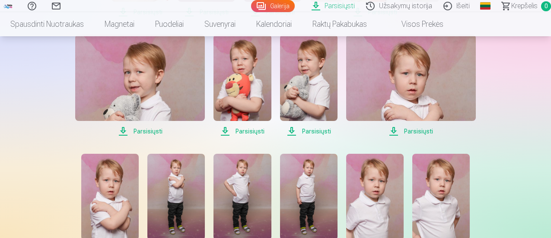
click at [320, 130] on span "Parsisiųsti" at bounding box center [309, 131] width 58 height 10
click at [419, 131] on span "Parsisiųsti" at bounding box center [411, 131] width 130 height 10
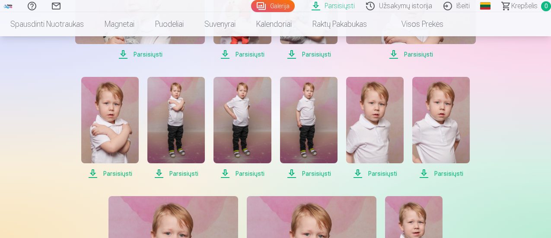
scroll to position [389, 0]
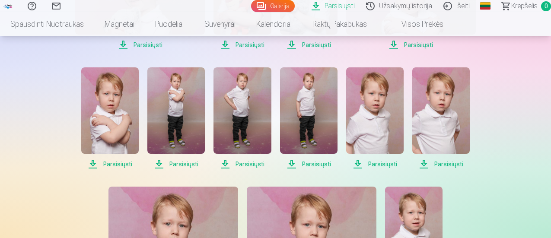
click at [115, 161] on span "Parsisiųsti" at bounding box center [110, 164] width 58 height 10
click at [188, 163] on span "Parsisiųsti" at bounding box center [176, 164] width 58 height 10
click at [249, 166] on span "Parsisiųsti" at bounding box center [243, 164] width 58 height 10
click at [315, 165] on span "Parsisiųsti" at bounding box center [309, 164] width 58 height 10
click at [375, 164] on span "Parsisiųsti" at bounding box center [375, 164] width 58 height 10
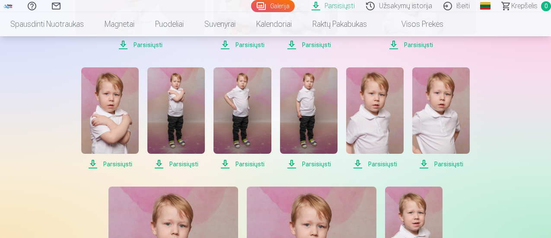
click at [442, 165] on span "Parsisiųsti" at bounding box center [442, 164] width 58 height 10
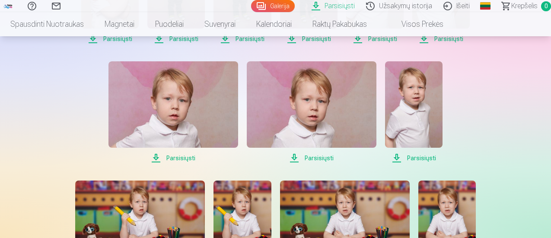
scroll to position [519, 0]
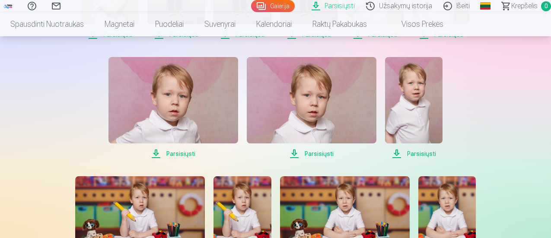
click at [186, 152] on span "Parsisiųsti" at bounding box center [174, 154] width 130 height 10
click at [318, 152] on span "Parsisiųsti" at bounding box center [312, 154] width 130 height 10
click at [414, 154] on span "Parsisiųsti" at bounding box center [414, 154] width 58 height 10
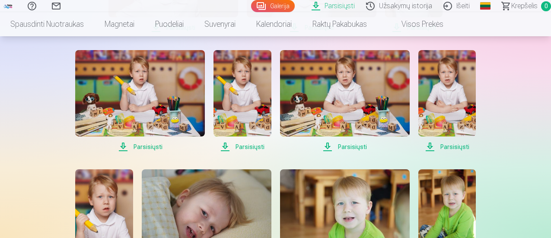
scroll to position [649, 0]
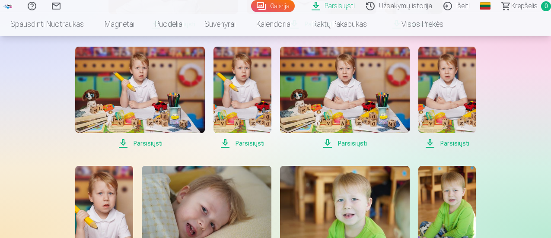
click at [153, 142] on span "Parsisiųsti" at bounding box center [140, 143] width 130 height 10
click at [253, 143] on span "Parsisiųsti" at bounding box center [243, 143] width 58 height 10
click at [351, 143] on span "Parsisiųsti" at bounding box center [345, 143] width 130 height 10
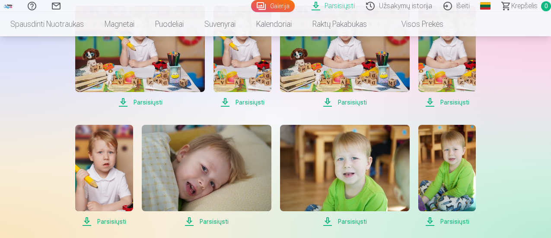
scroll to position [692, 0]
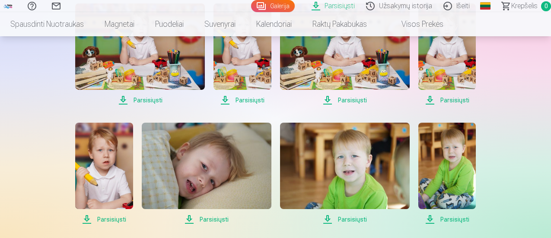
click at [107, 220] on span "Parsisiųsti" at bounding box center [104, 219] width 58 height 10
click at [454, 98] on span "Parsisiųsti" at bounding box center [448, 100] width 58 height 10
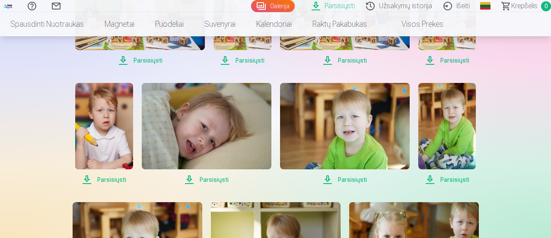
scroll to position [735, 0]
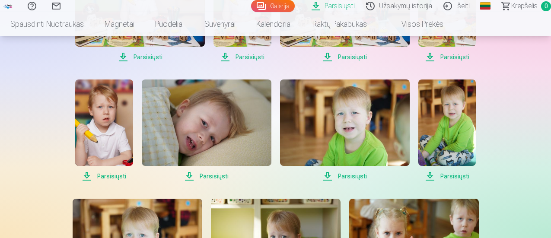
click at [215, 176] on span "Parsisiųsti" at bounding box center [207, 176] width 130 height 10
click at [355, 176] on span "Parsisiųsti" at bounding box center [345, 176] width 130 height 10
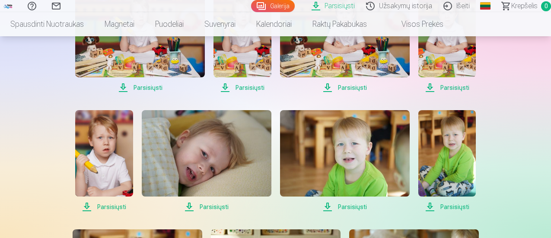
scroll to position [692, 0]
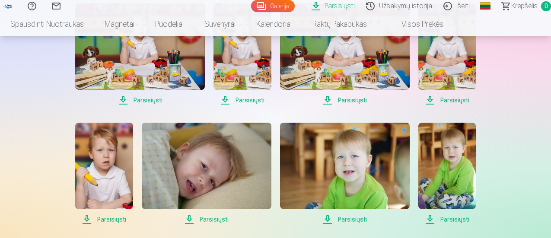
click at [456, 217] on span "Parsisiųsti" at bounding box center [448, 219] width 58 height 10
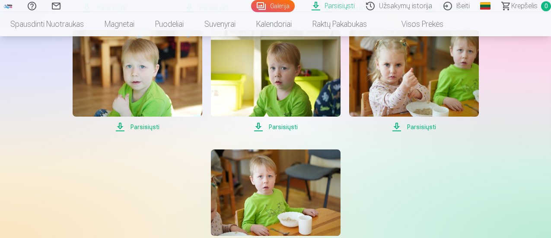
scroll to position [908, 0]
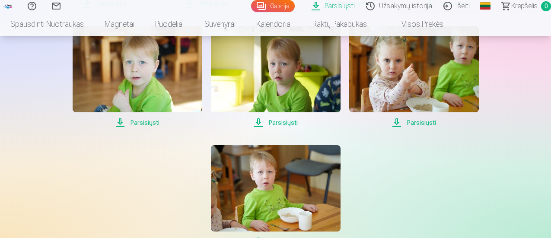
click at [151, 123] on span "Parsisiųsti" at bounding box center [138, 123] width 130 height 10
click at [284, 122] on span "Parsisiųsti" at bounding box center [276, 123] width 130 height 10
click at [415, 123] on span "Parsisiųsti" at bounding box center [414, 123] width 130 height 10
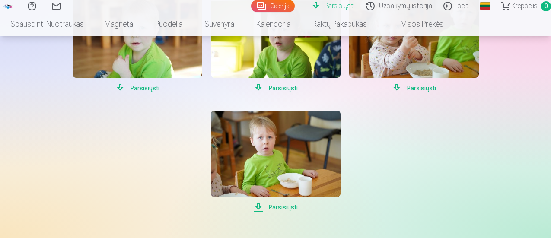
scroll to position [951, 0]
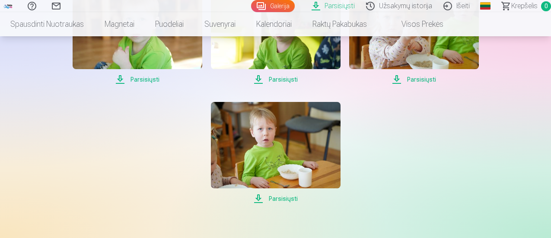
click at [278, 197] on span "Parsisiųsti" at bounding box center [276, 199] width 130 height 10
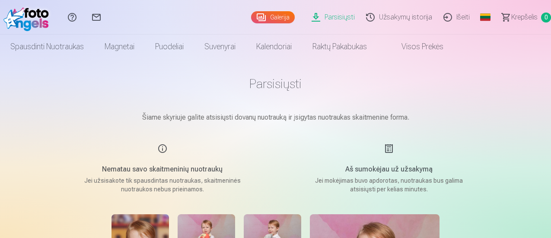
scroll to position [0, 0]
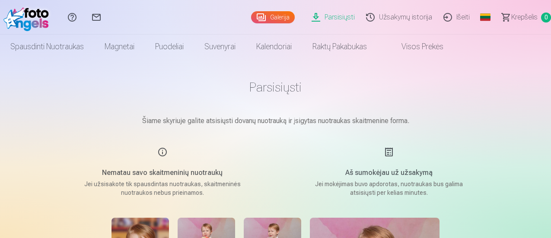
click at [253, 16] on link "Galerija" at bounding box center [273, 17] width 44 height 12
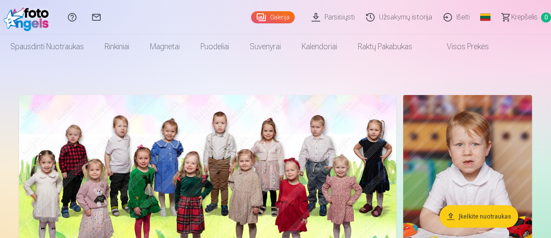
click at [326, 15] on link "Parsisiųsti" at bounding box center [334, 17] width 54 height 35
